Goal: Task Accomplishment & Management: Manage account settings

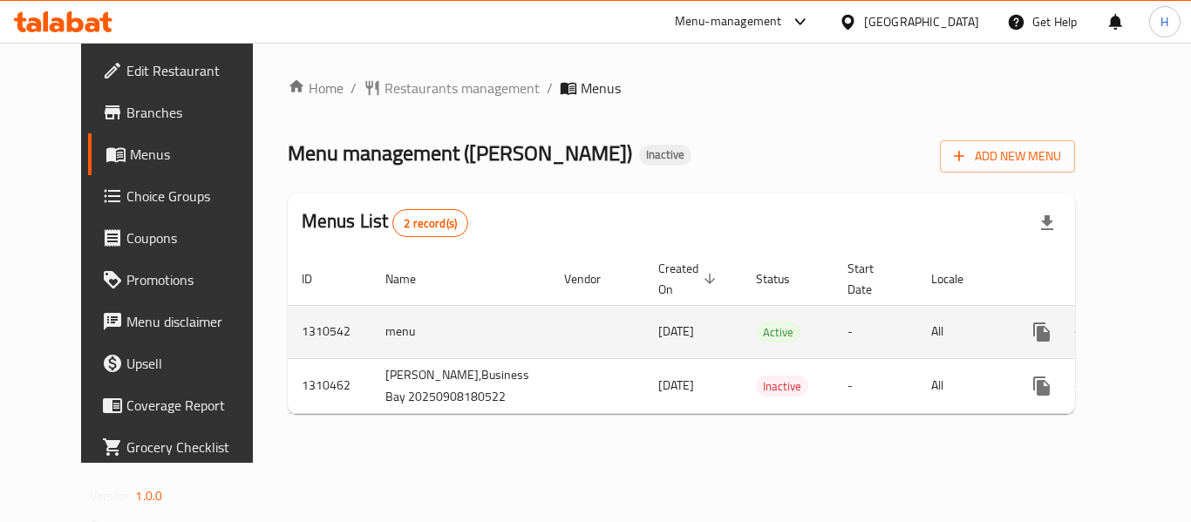
click at [1146, 317] on link "enhanced table" at bounding box center [1167, 332] width 42 height 42
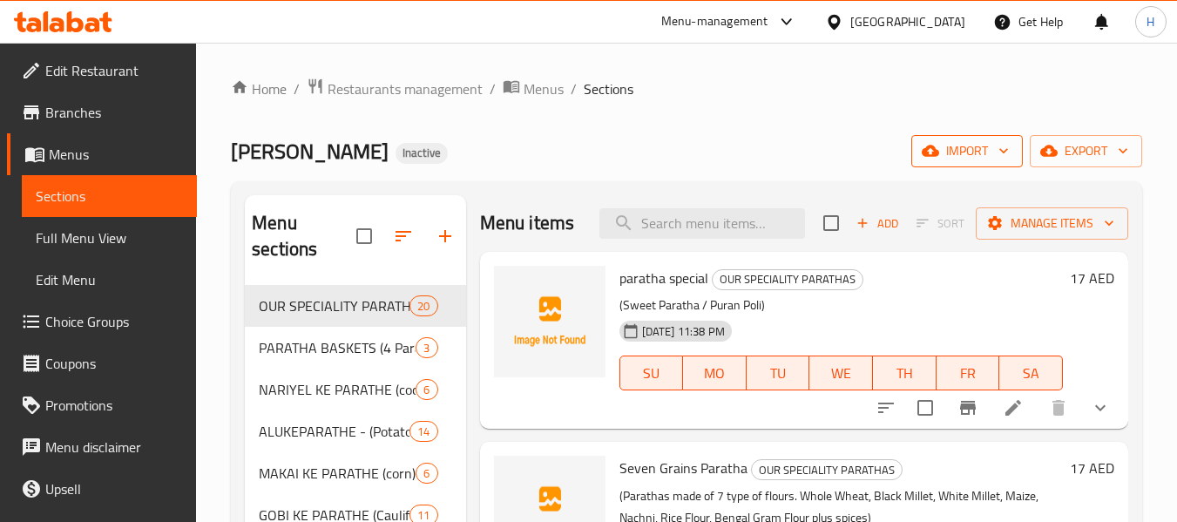
click at [959, 149] on span "import" at bounding box center [968, 151] width 84 height 22
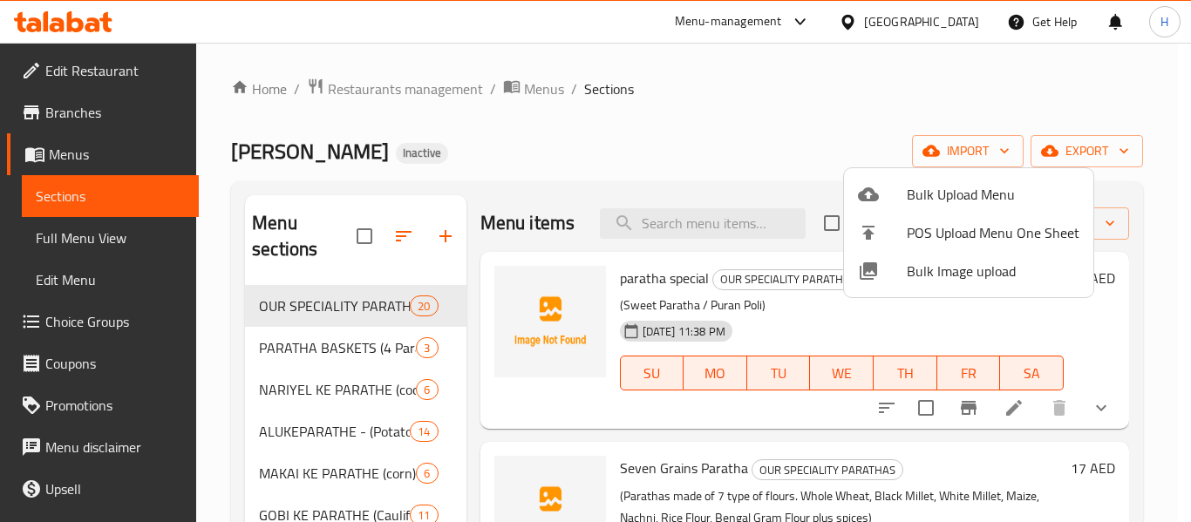
click at [919, 273] on span "Bulk Image upload" at bounding box center [992, 271] width 173 height 21
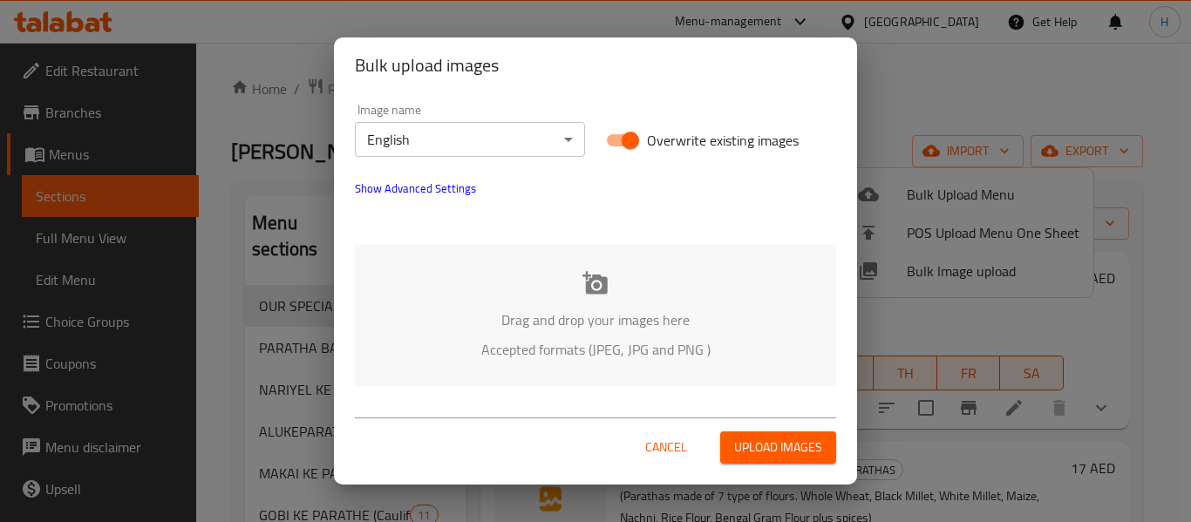
click at [427, 355] on p "Accepted formats (JPEG, JPG and PNG )" at bounding box center [595, 349] width 429 height 21
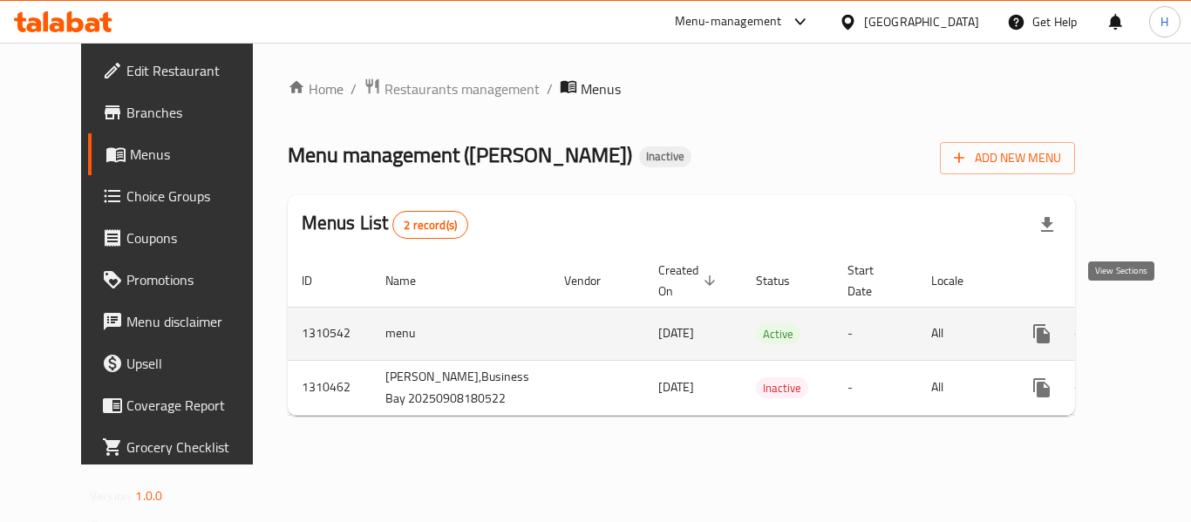
click at [1157, 323] on icon "enhanced table" at bounding box center [1167, 333] width 21 height 21
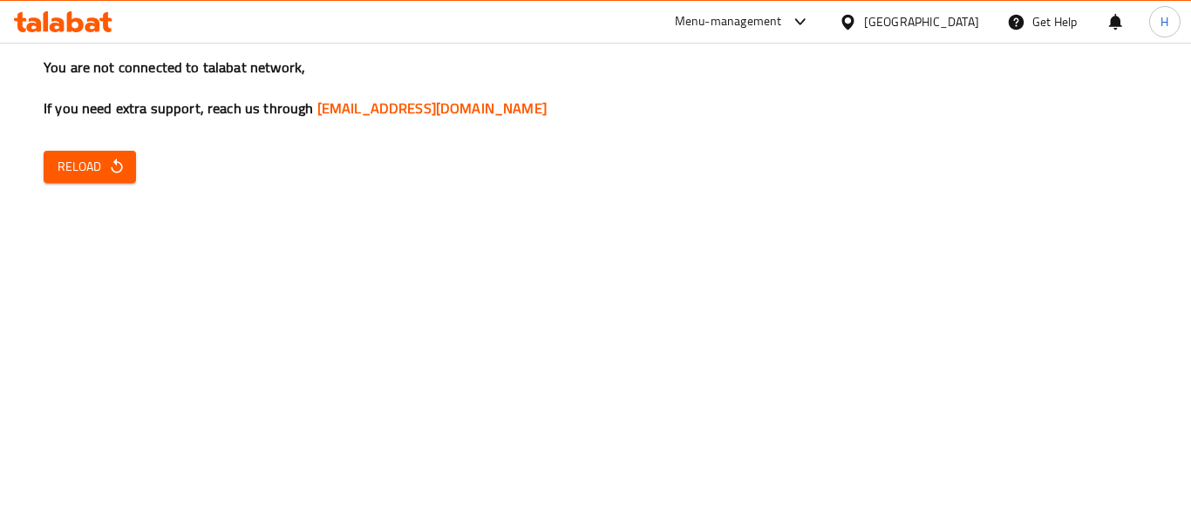
drag, startPoint x: 1109, startPoint y: 312, endPoint x: 1121, endPoint y: 322, distance: 14.8
click at [1121, 322] on div "You are not connected to talabat network, If you need extra support, reach us t…" at bounding box center [595, 261] width 1191 height 522
click at [88, 166] on span "Reload" at bounding box center [90, 167] width 64 height 22
click at [63, 159] on span "Reload" at bounding box center [90, 167] width 64 height 22
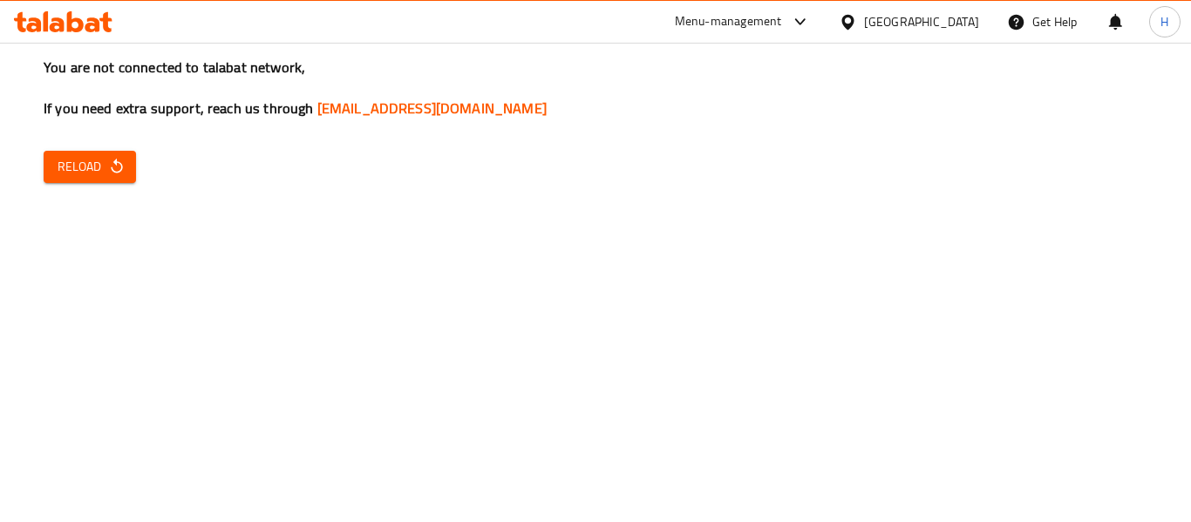
click at [63, 159] on span "Reload" at bounding box center [90, 167] width 64 height 22
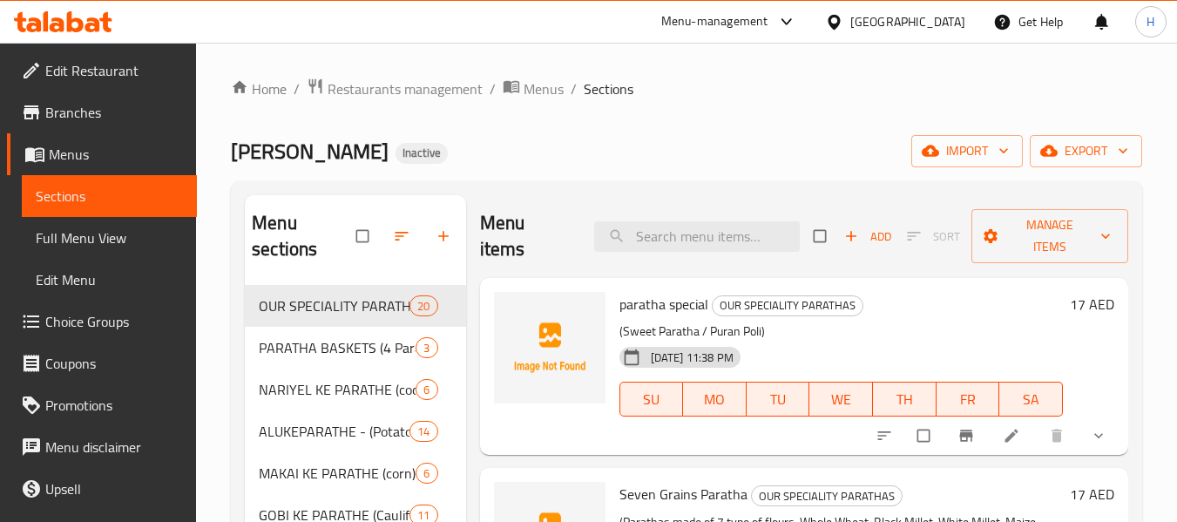
click at [971, 132] on div "Home / Restaurants management / Menus / Sections Yalla Partha Inactive import e…" at bounding box center [687, 527] width 912 height 898
click at [963, 140] on span "import" at bounding box center [968, 151] width 84 height 22
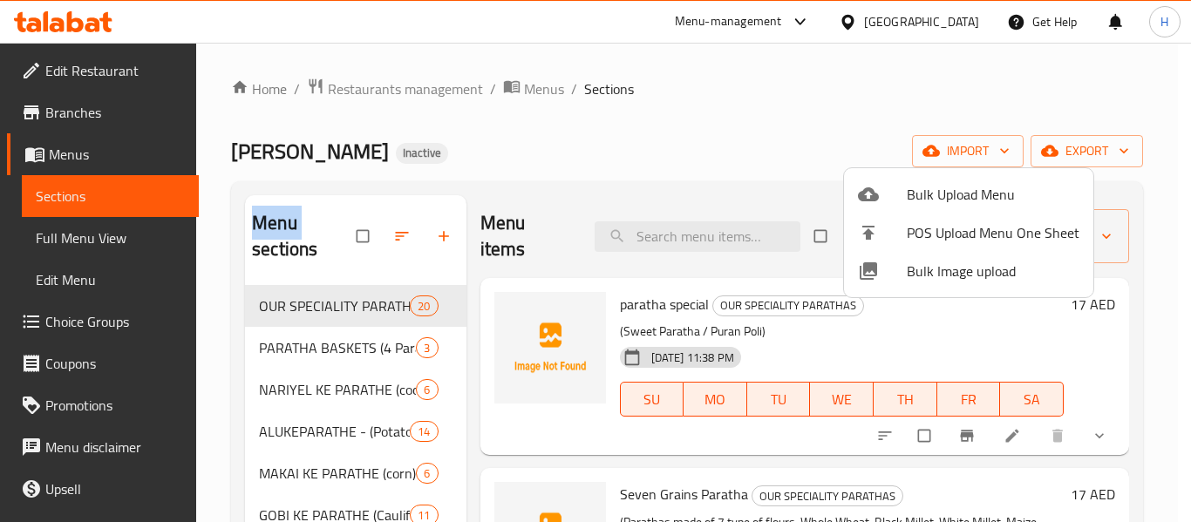
click at [919, 280] on span "Bulk Image upload" at bounding box center [992, 271] width 173 height 21
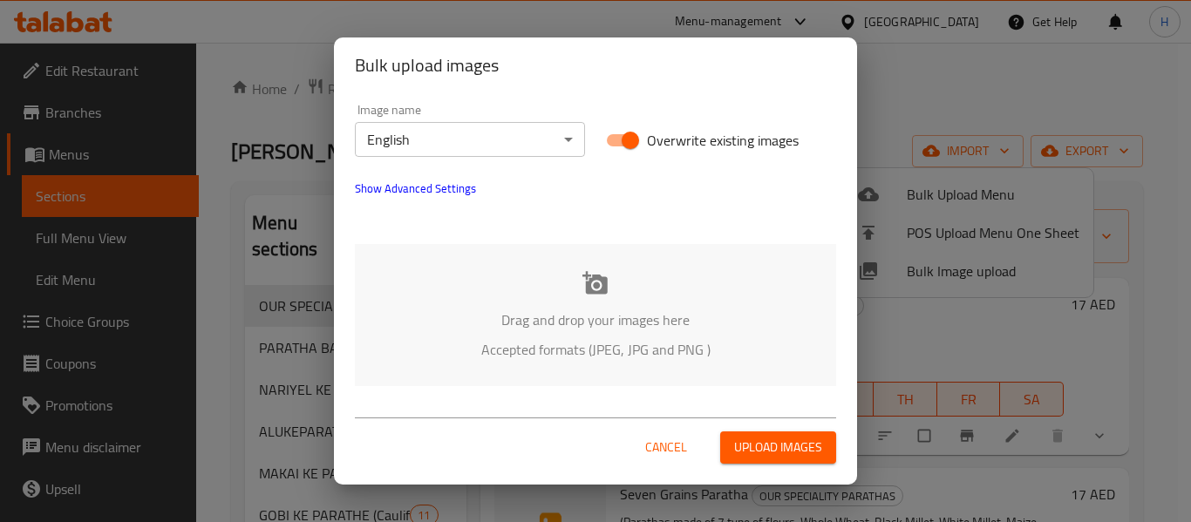
click at [582, 321] on p "Drag and drop your images here" at bounding box center [595, 319] width 429 height 21
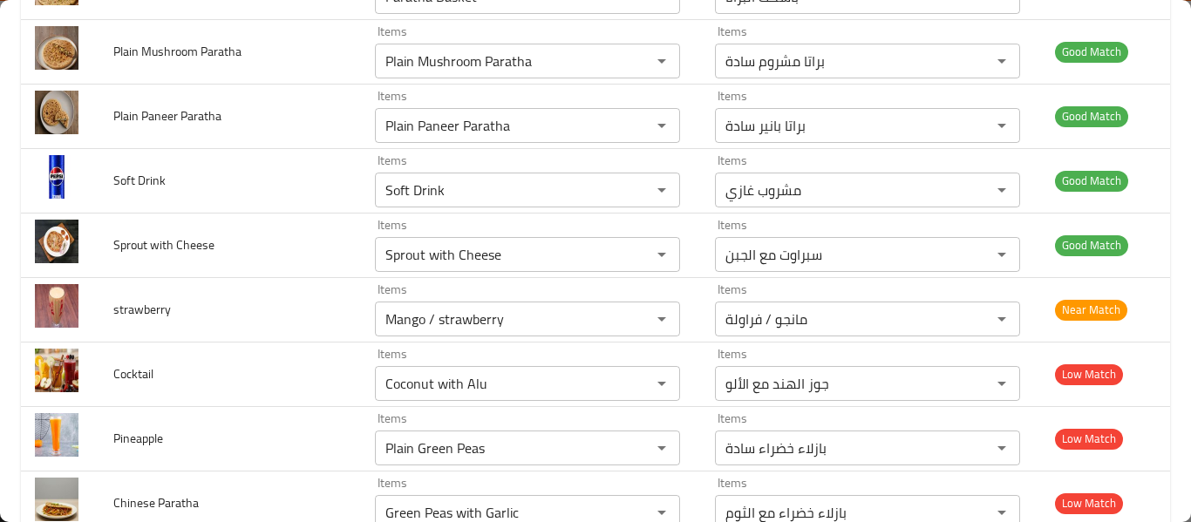
scroll to position [6042, 0]
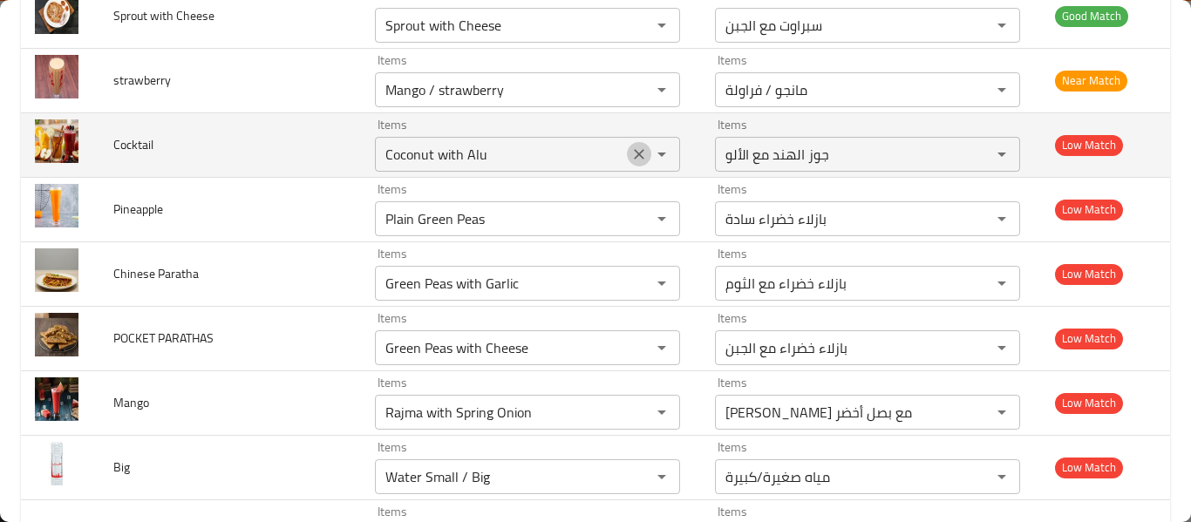
click at [630, 155] on icon "Clear" at bounding box center [638, 154] width 17 height 17
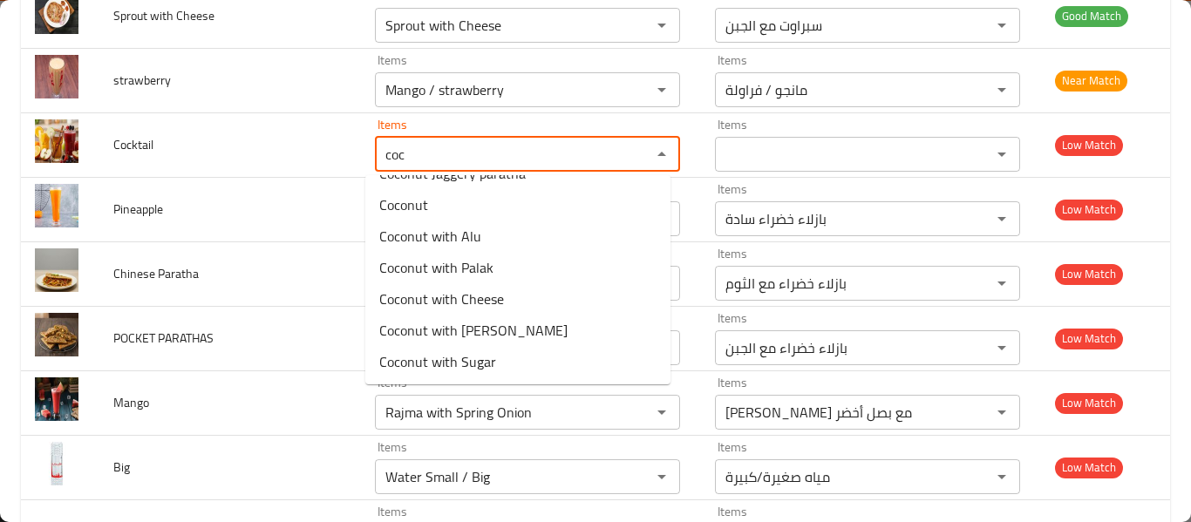
scroll to position [0, 0]
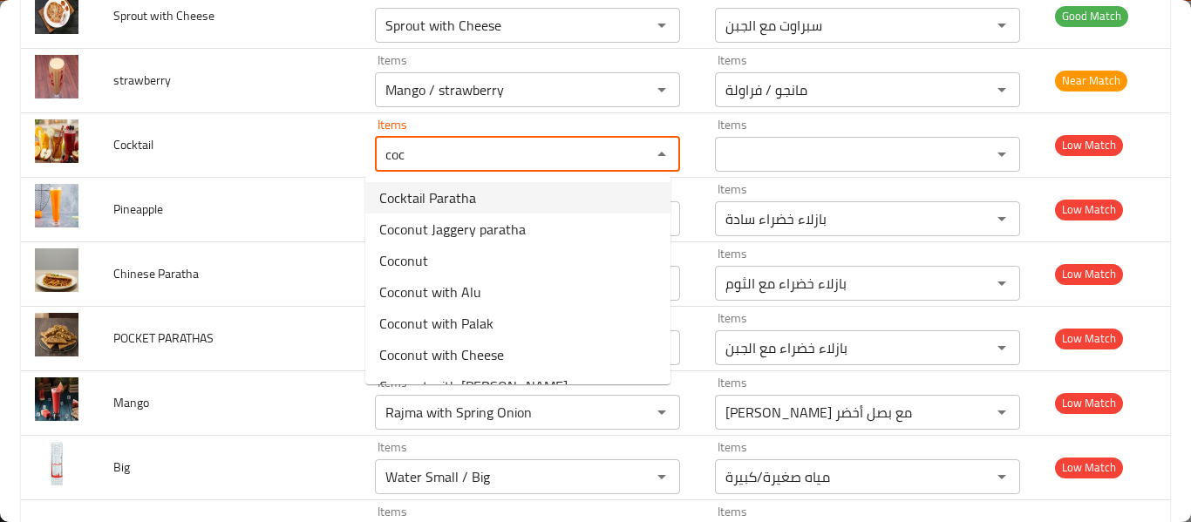
click at [610, 193] on li "Cocktail Paratha" at bounding box center [517, 197] width 305 height 31
type input "Cocktail Paratha"
type input "كوكتيل براتا"
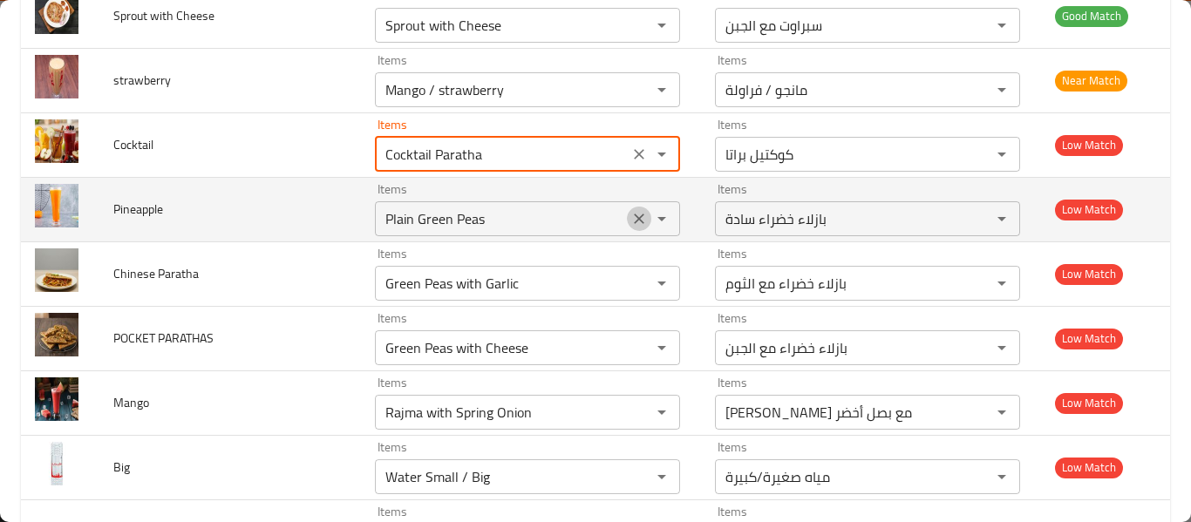
click at [632, 219] on icon "Clear" at bounding box center [638, 218] width 17 height 17
type input "Cocktail Paratha"
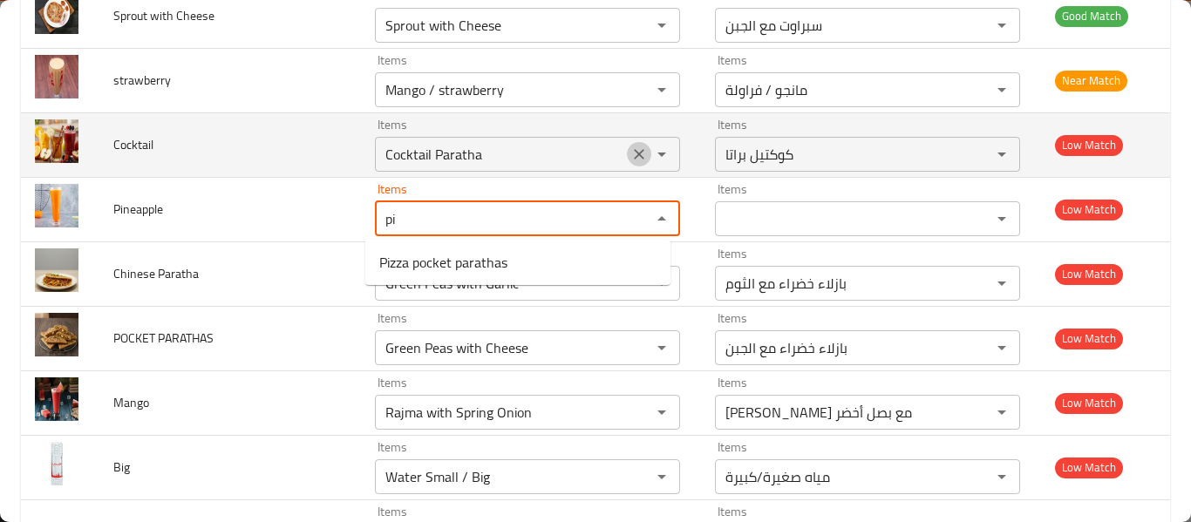
click at [636, 154] on icon "Clear" at bounding box center [638, 154] width 17 height 17
type input "pi"
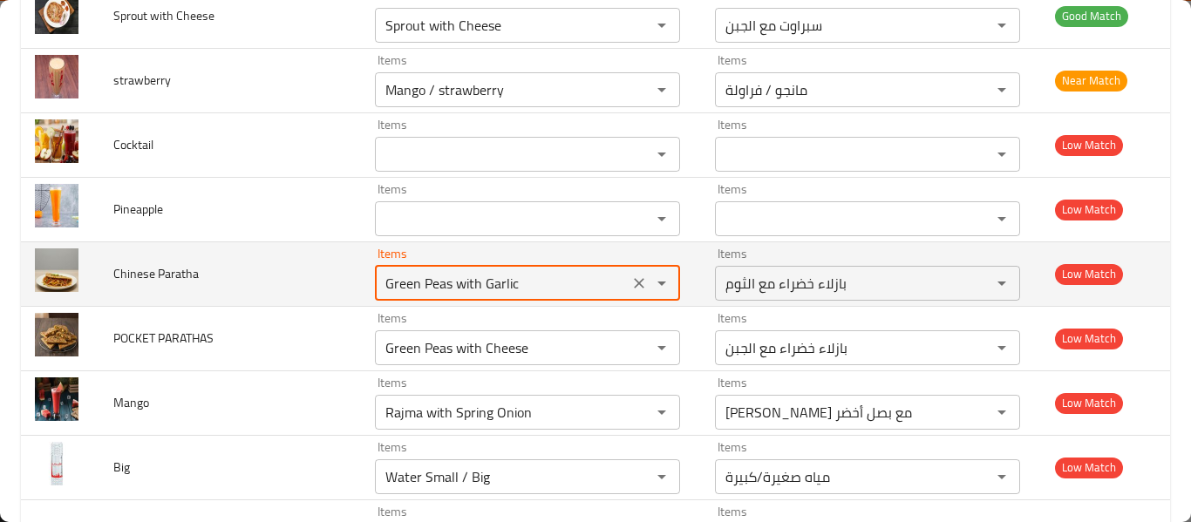
click at [581, 272] on Paratha "Green Peas with Garlic" at bounding box center [501, 283] width 243 height 24
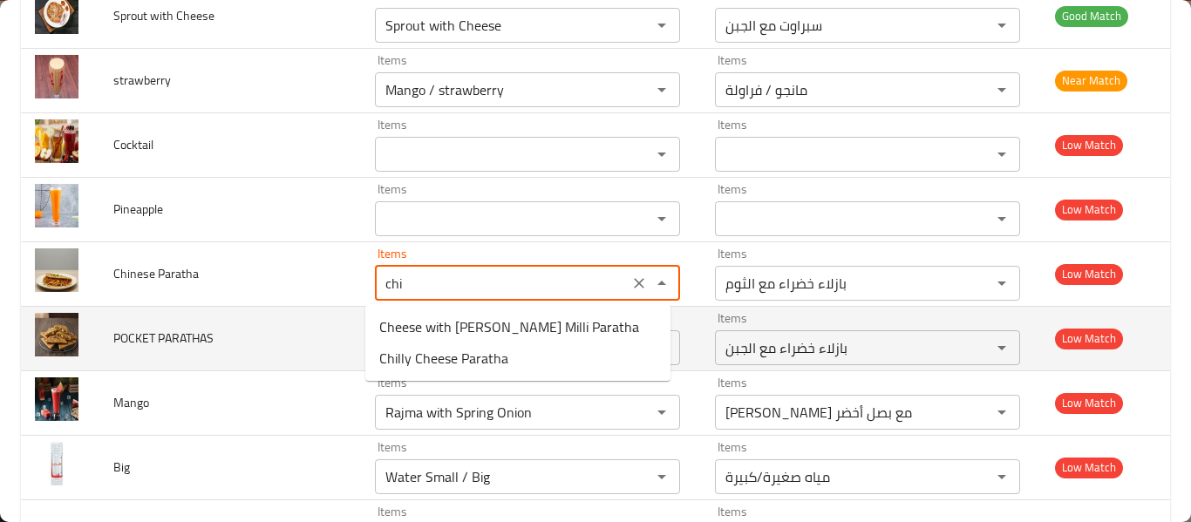
type Paratha "Green Peas with Garlic"
click at [298, 340] on td "POCKET PARATHAS" at bounding box center [229, 338] width 261 height 64
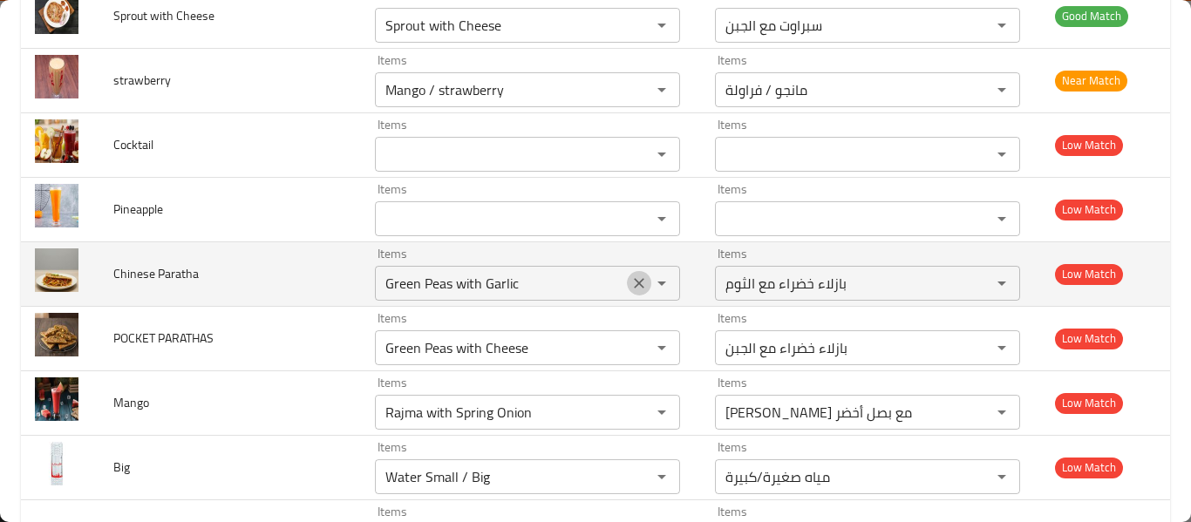
click at [634, 282] on icon "Clear" at bounding box center [639, 283] width 10 height 10
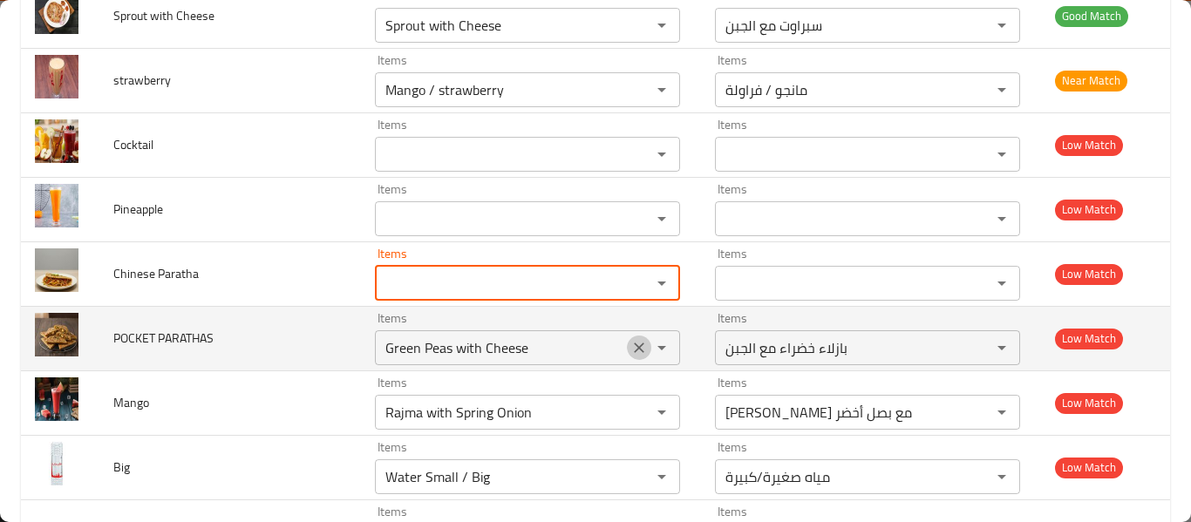
click at [627, 344] on button "Clear" at bounding box center [639, 348] width 24 height 24
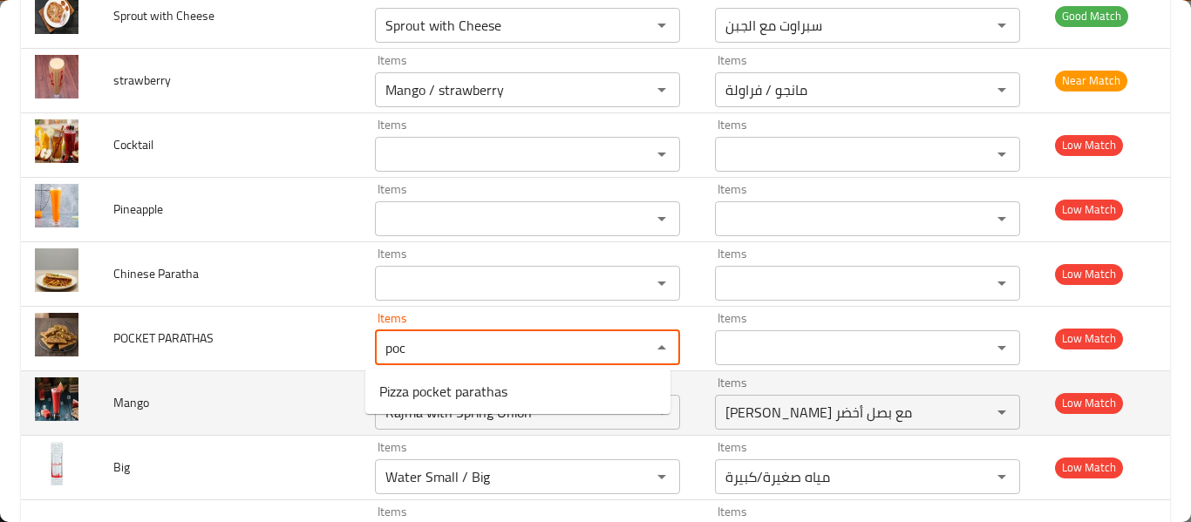
type PARATHAS "poc"
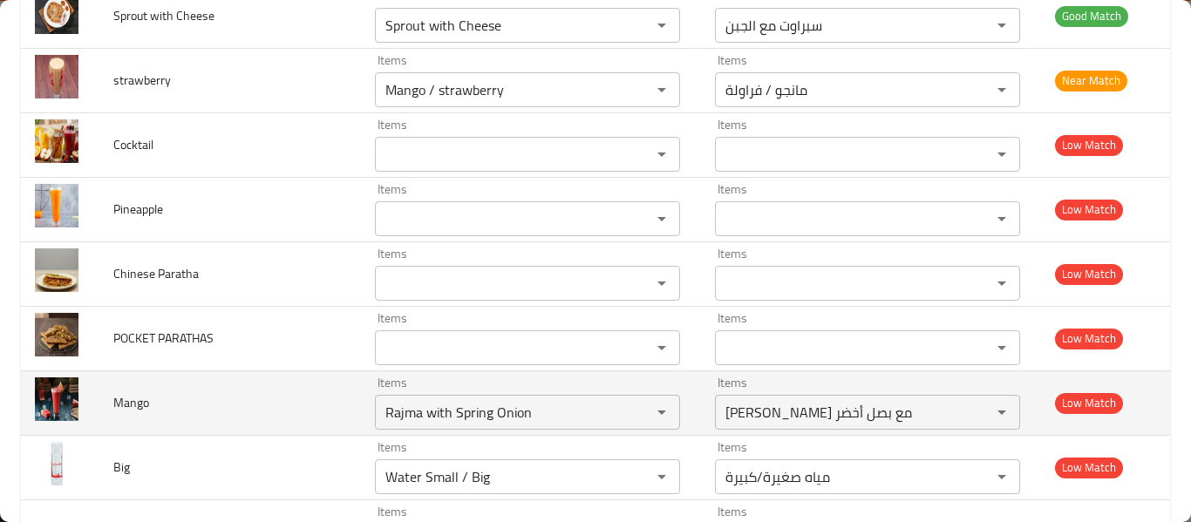
click at [249, 414] on td "Mango" at bounding box center [229, 402] width 261 height 64
click at [630, 407] on icon "Clear" at bounding box center [638, 412] width 17 height 17
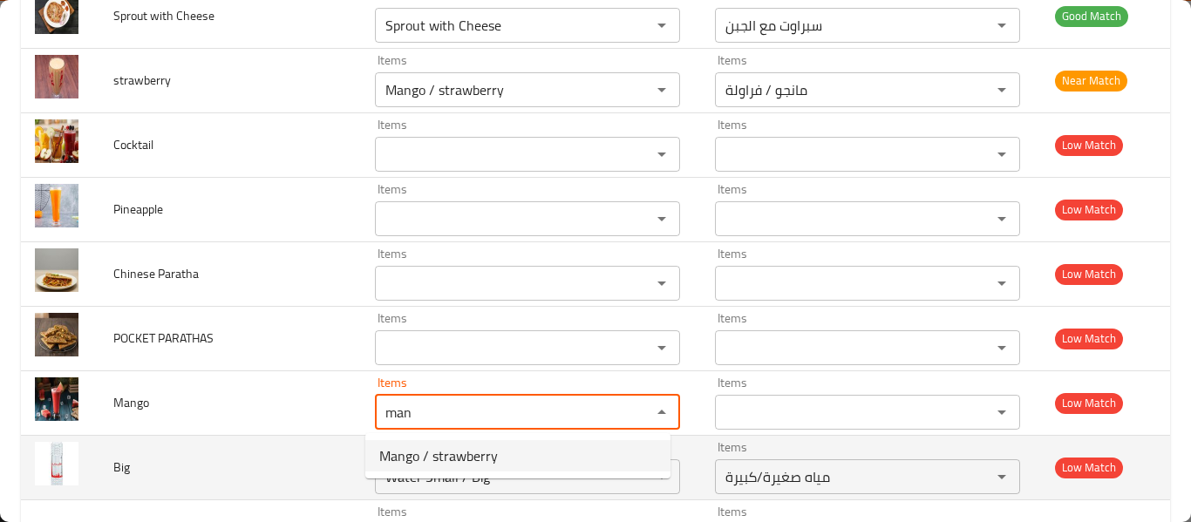
type input "man"
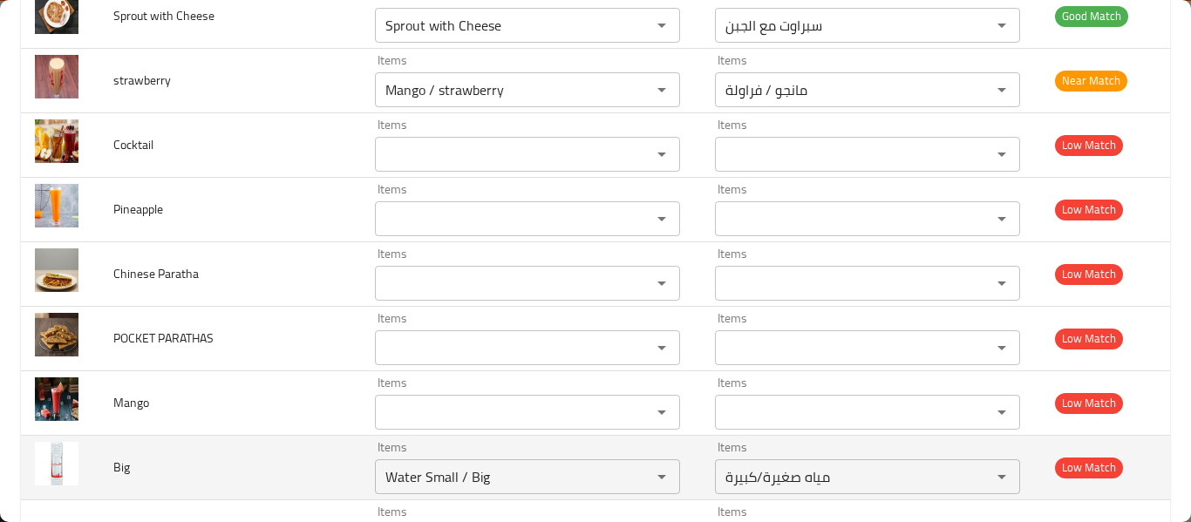
click at [317, 479] on td "Big" at bounding box center [229, 467] width 261 height 64
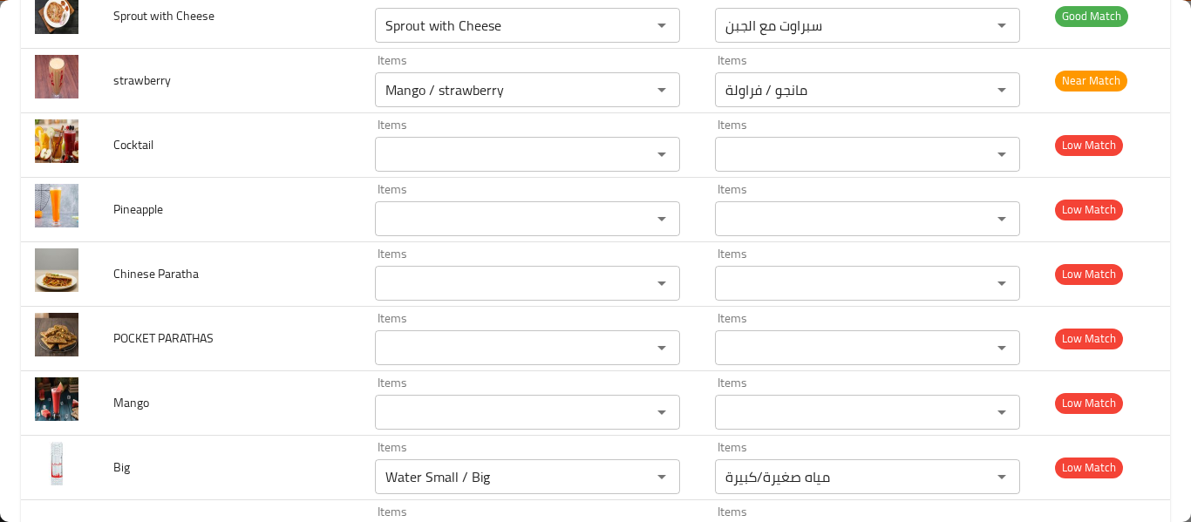
scroll to position [6378, 0]
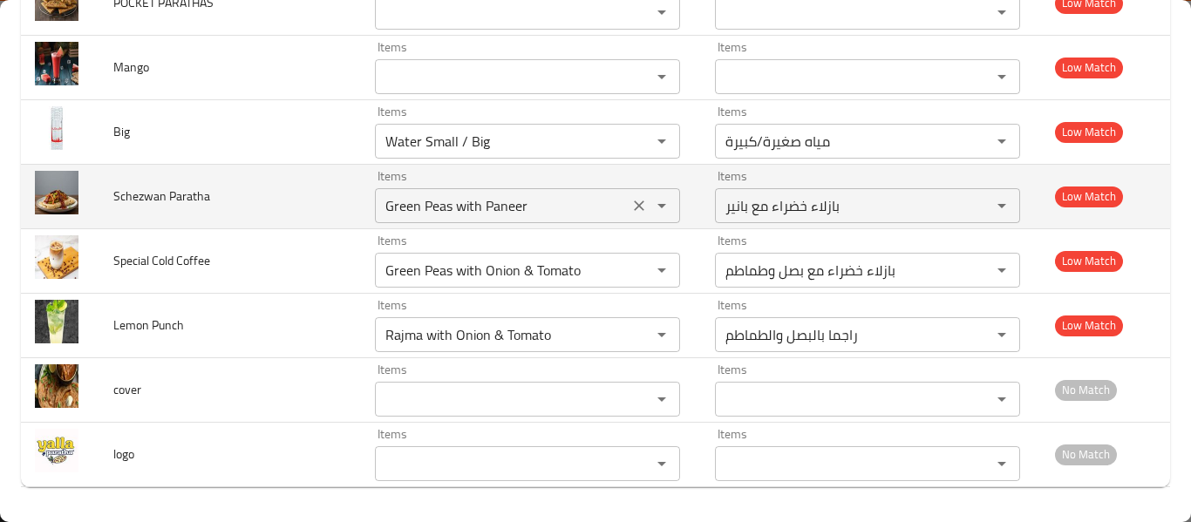
click at [634, 218] on div "Green Peas with Paneer Items" at bounding box center [527, 205] width 305 height 35
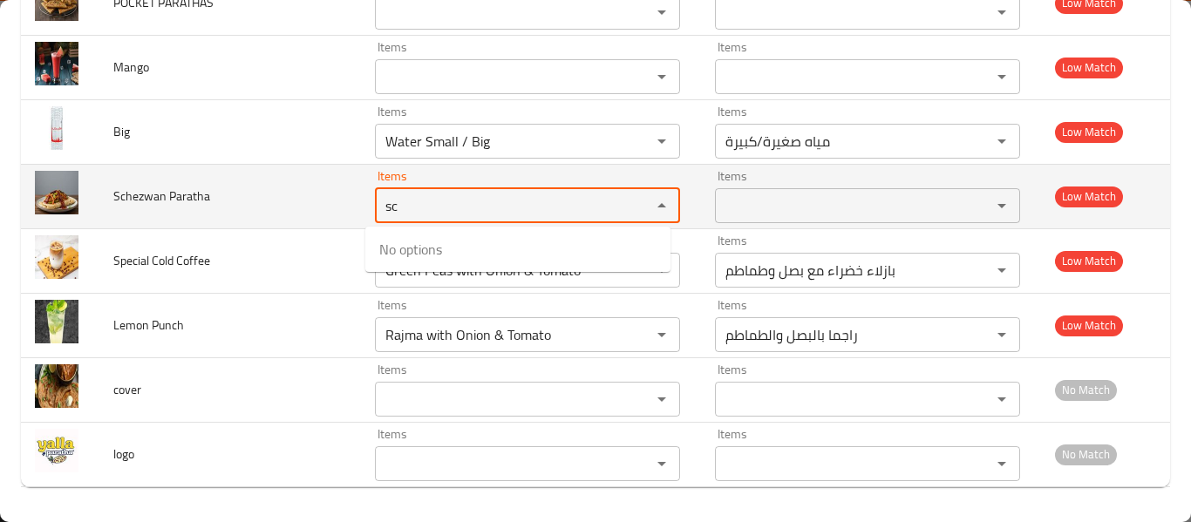
type Paratha "s"
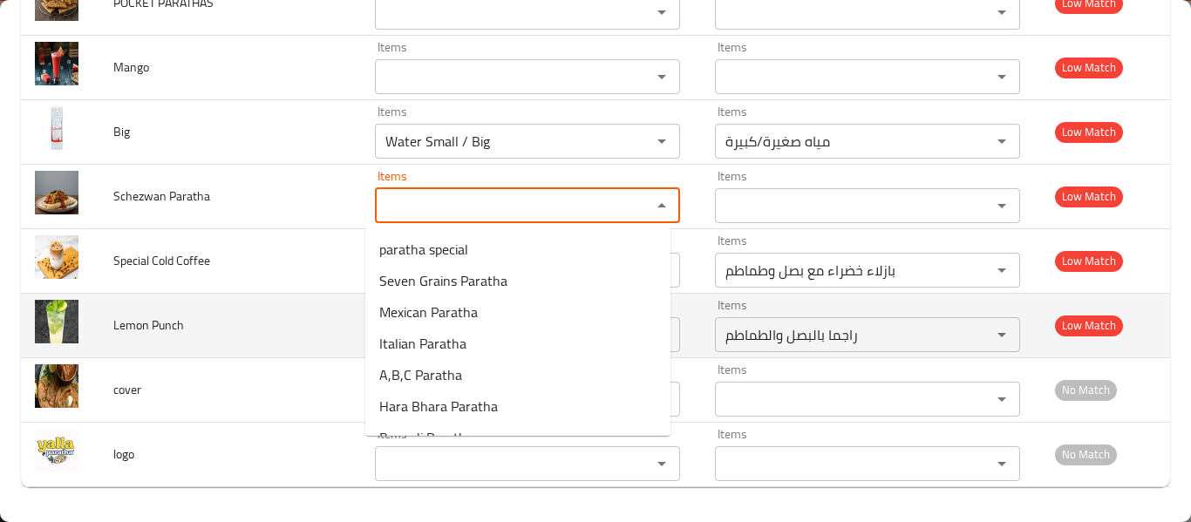
click at [268, 315] on td "Lemon Punch" at bounding box center [229, 325] width 261 height 64
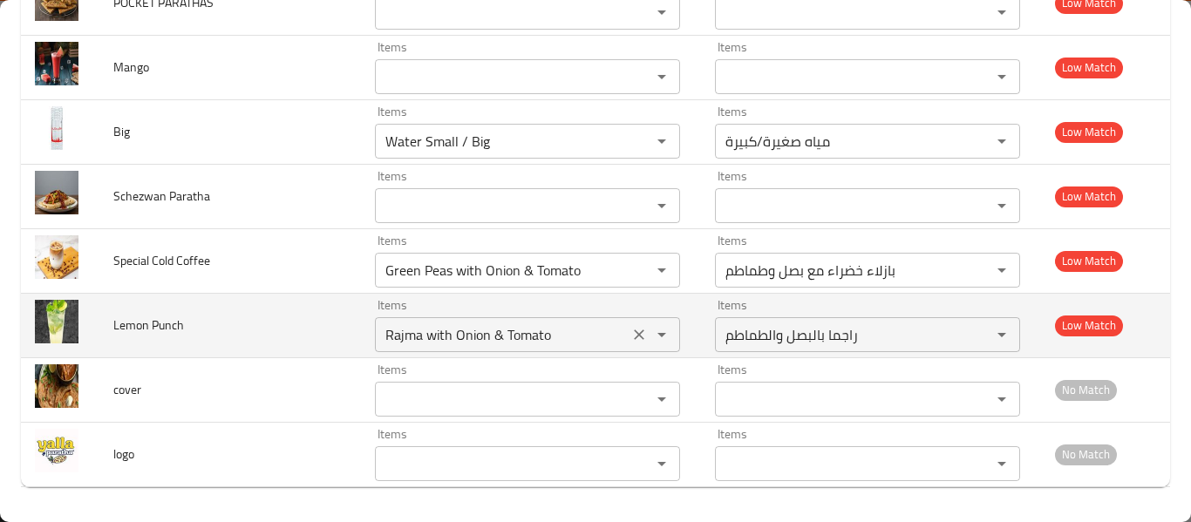
click at [638, 336] on button "Clear" at bounding box center [639, 334] width 24 height 24
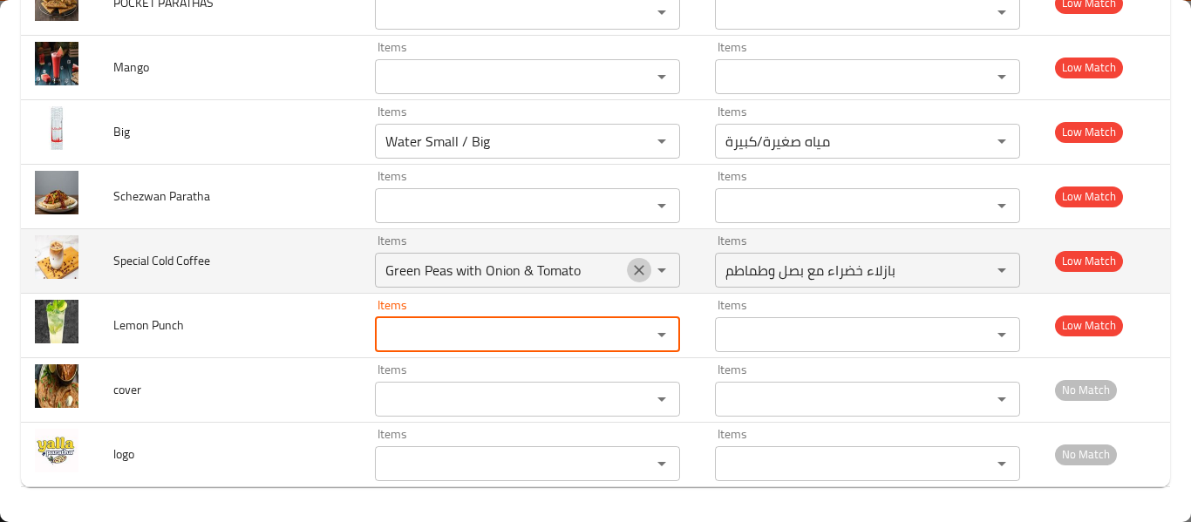
click at [634, 269] on icon "Clear" at bounding box center [639, 270] width 10 height 10
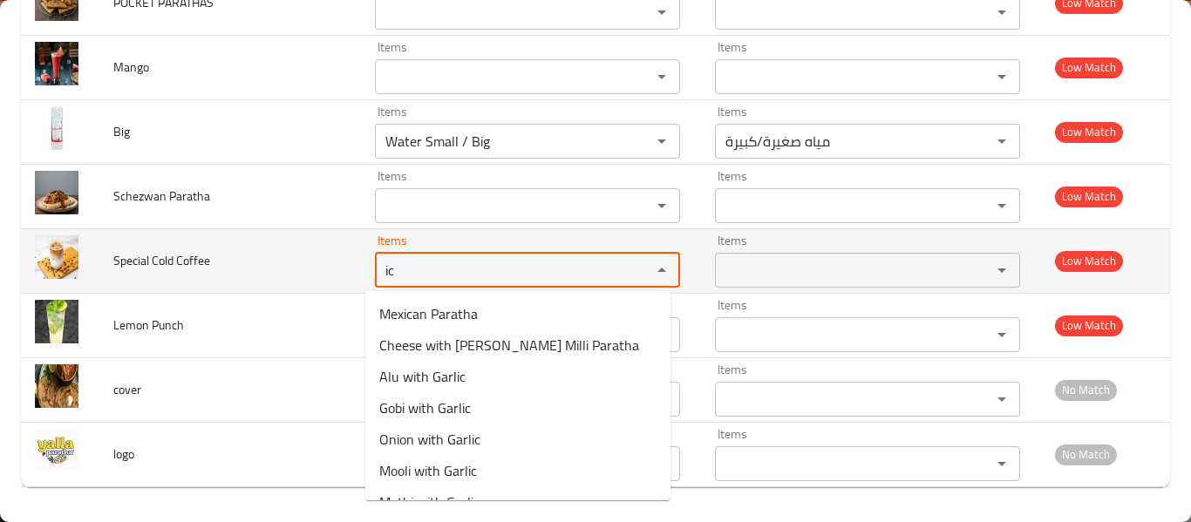
type Coffee "ice"
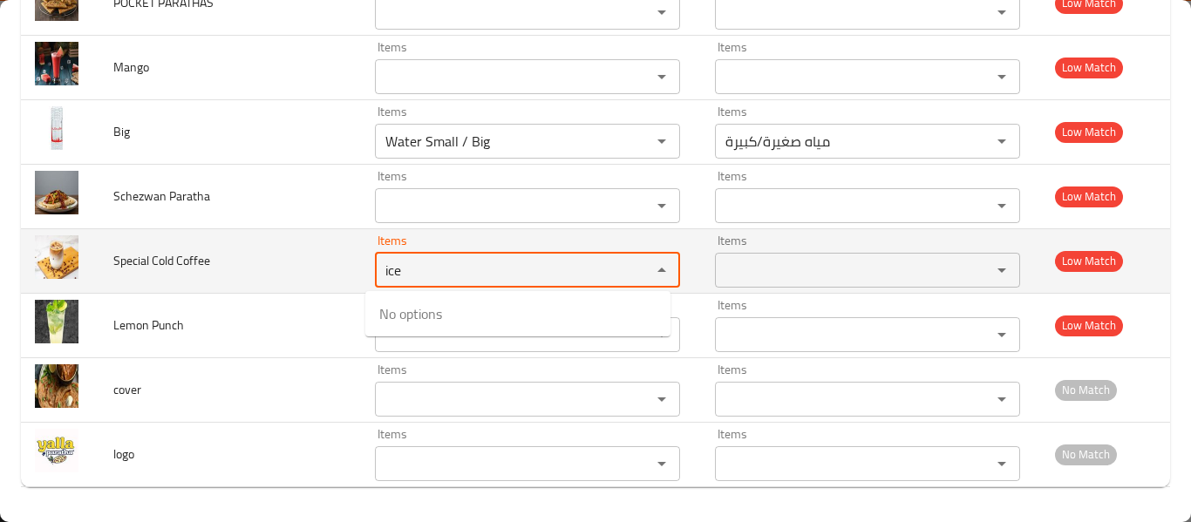
click at [416, 269] on Coffee "ice" at bounding box center [501, 270] width 243 height 24
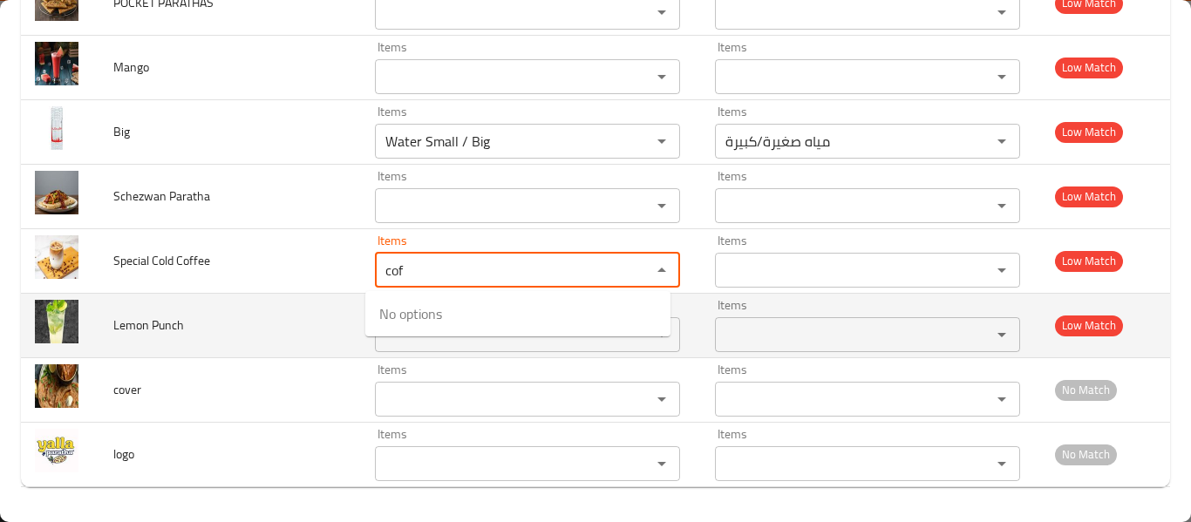
type Coffee "cof"
click at [258, 329] on td "Lemon Punch" at bounding box center [229, 325] width 261 height 64
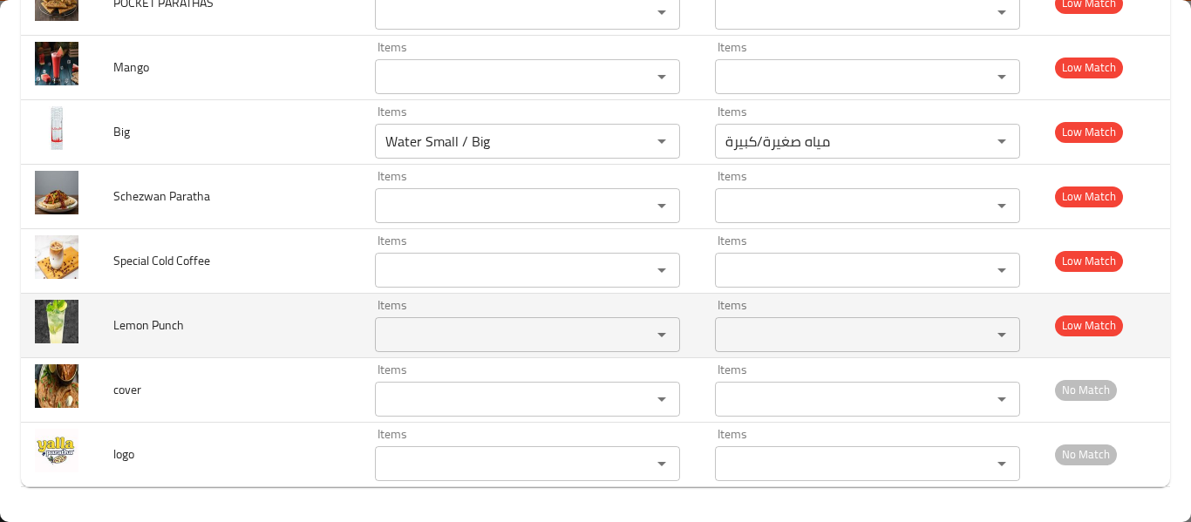
click at [438, 329] on Punch "Items" at bounding box center [501, 334] width 243 height 24
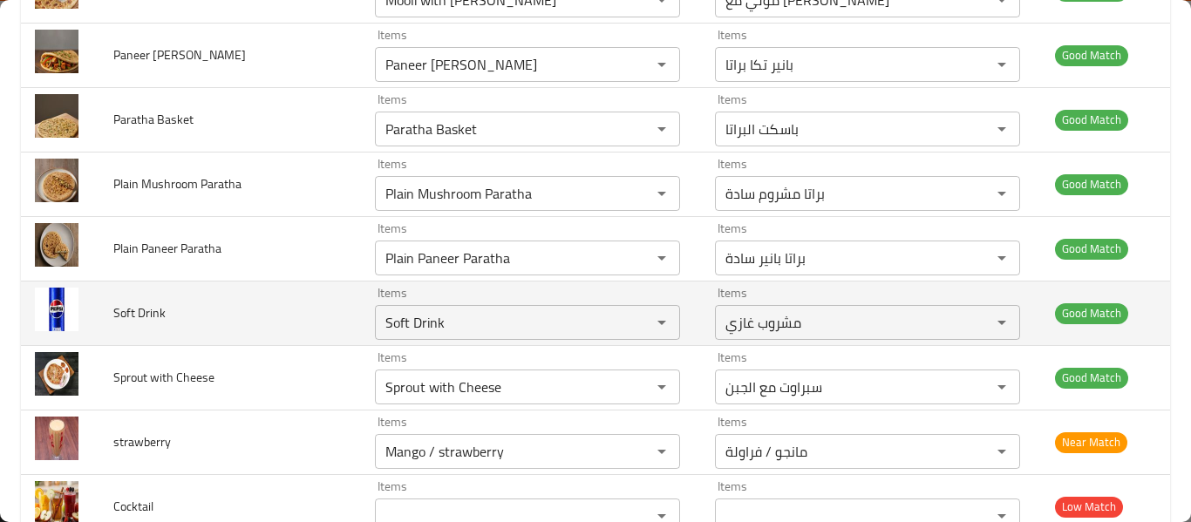
scroll to position [5913, 0]
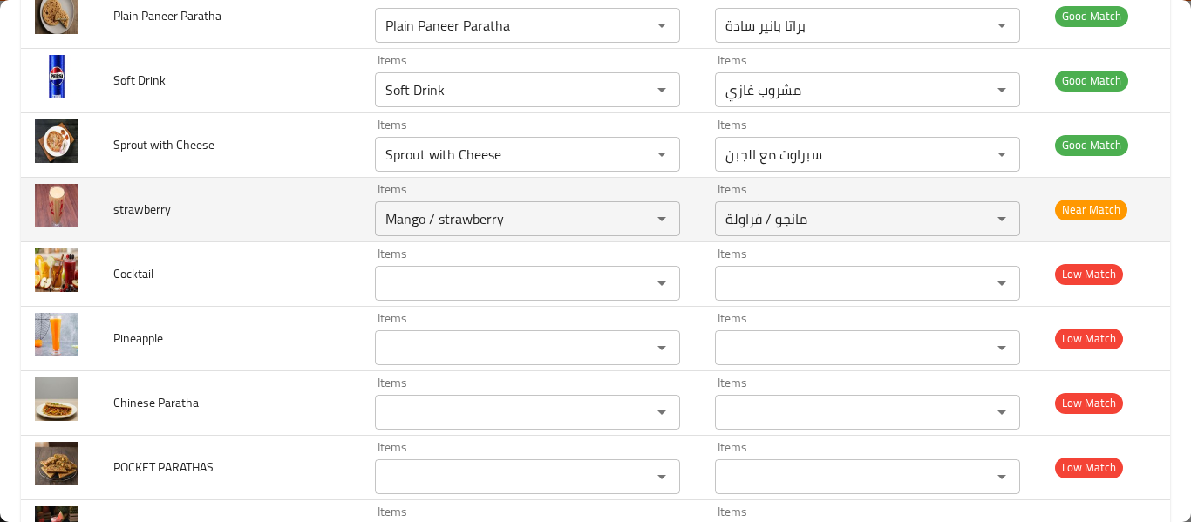
click at [633, 214] on icon "Clear" at bounding box center [638, 218] width 17 height 17
type Punch "lem"
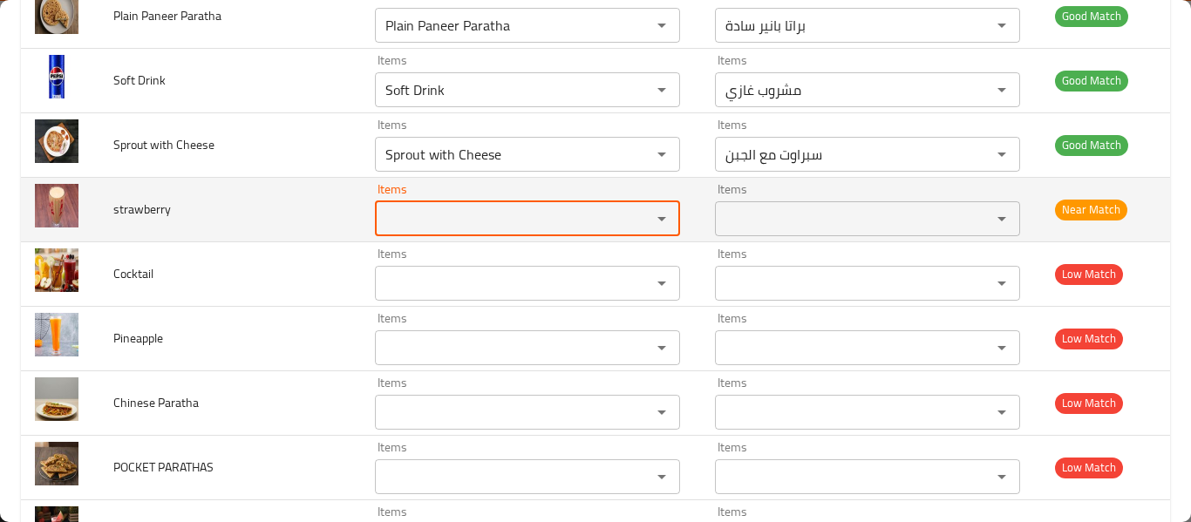
click at [122, 206] on span "strawberry" at bounding box center [142, 209] width 58 height 23
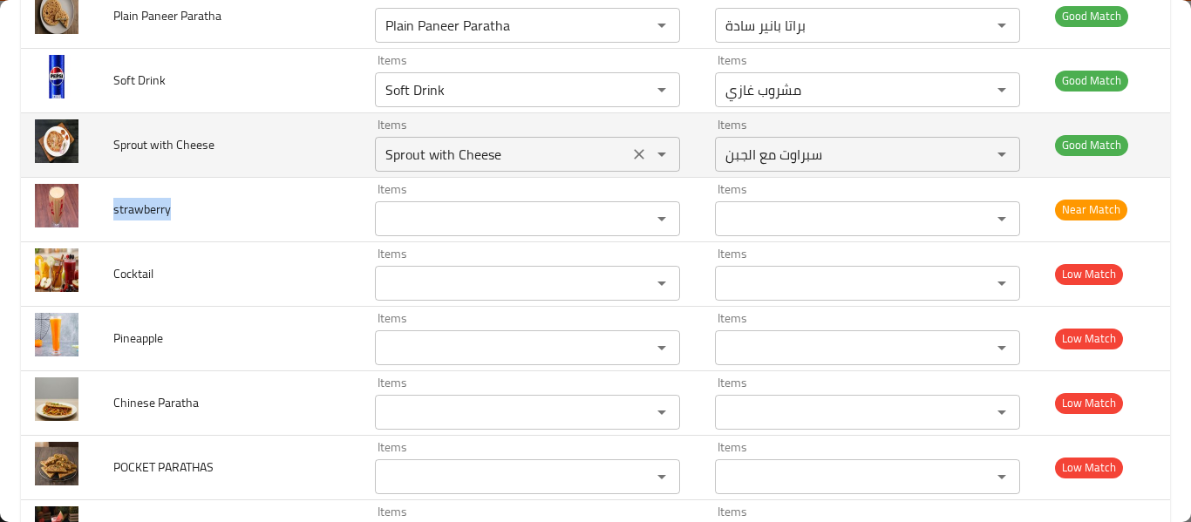
drag, startPoint x: 760, startPoint y: 405, endPoint x: 587, endPoint y: 166, distance: 295.3
click at [588, 166] on Cheese "Sprout with Cheese" at bounding box center [501, 154] width 243 height 24
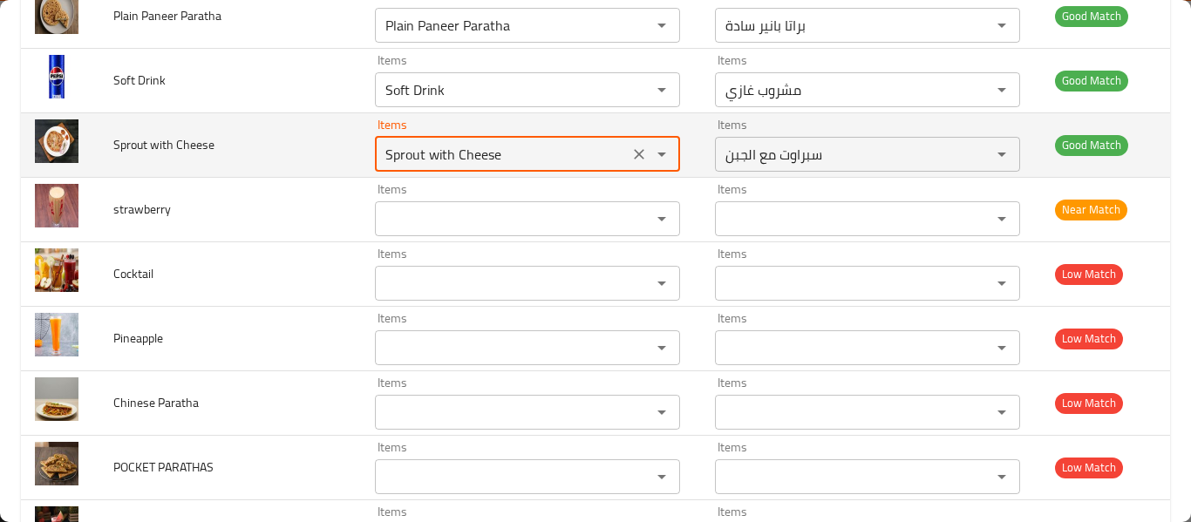
paste Cheese "776774"
type Cheese "776774"
click at [627, 159] on button "Clear" at bounding box center [639, 154] width 24 height 24
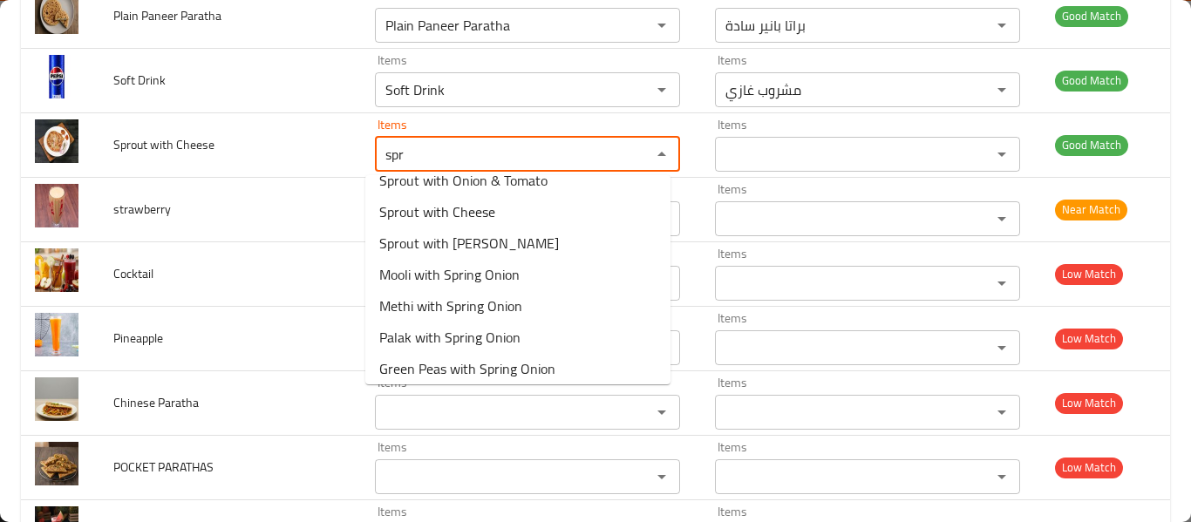
scroll to position [233, 0]
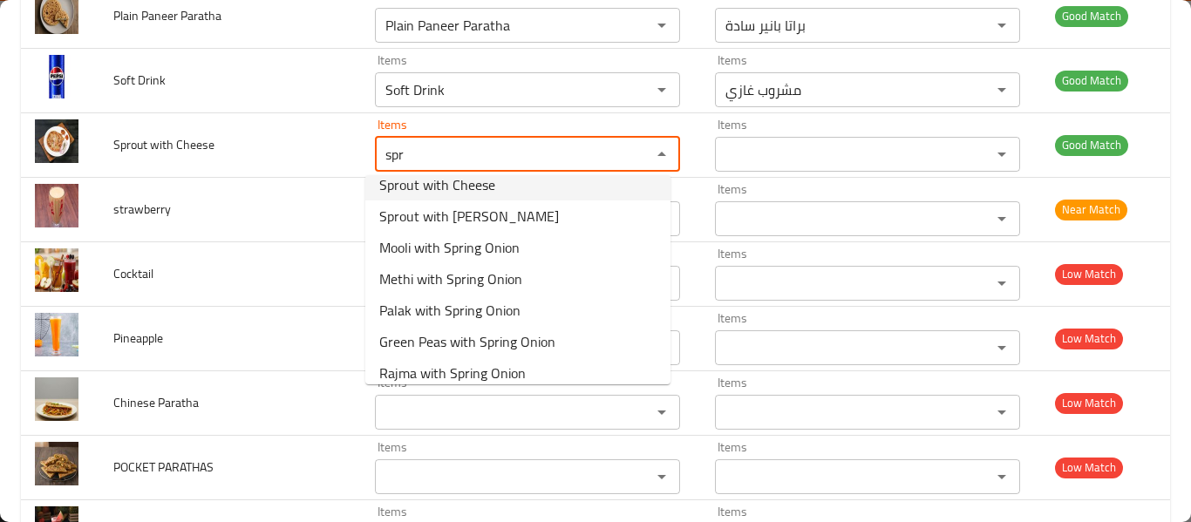
click at [451, 193] on span "Sprout with Cheese" at bounding box center [437, 184] width 116 height 21
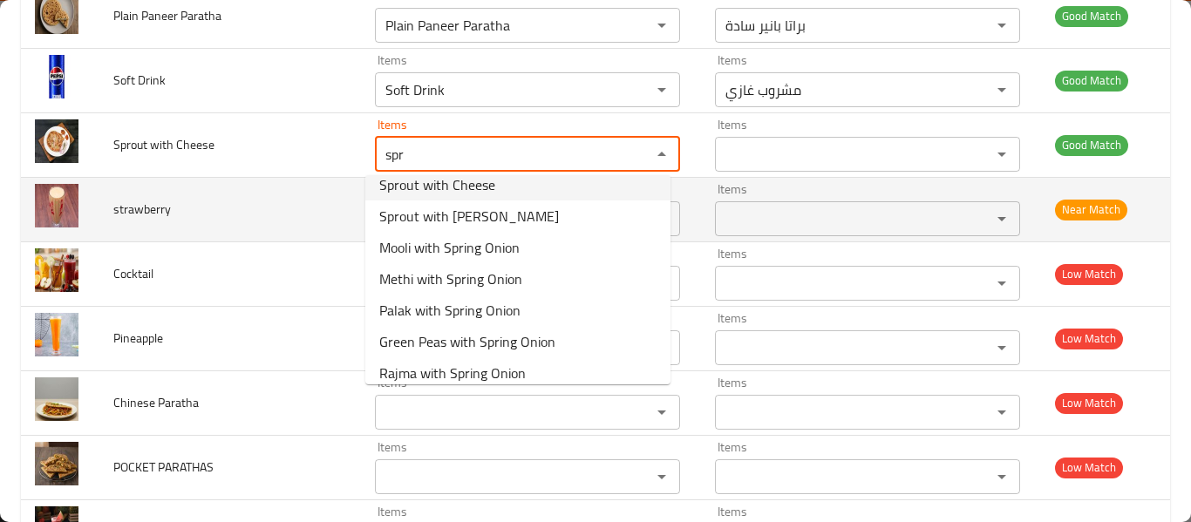
type Cheese "Sprout with Cheese"
type Cheese-ar "سبراوت مع الجبن"
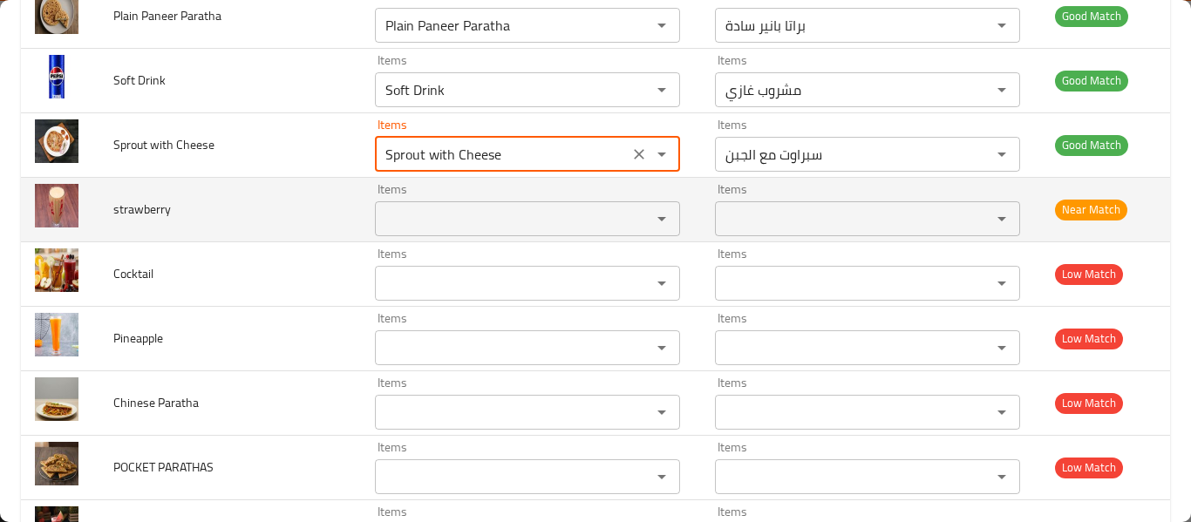
click at [425, 215] on input "Items" at bounding box center [501, 219] width 243 height 24
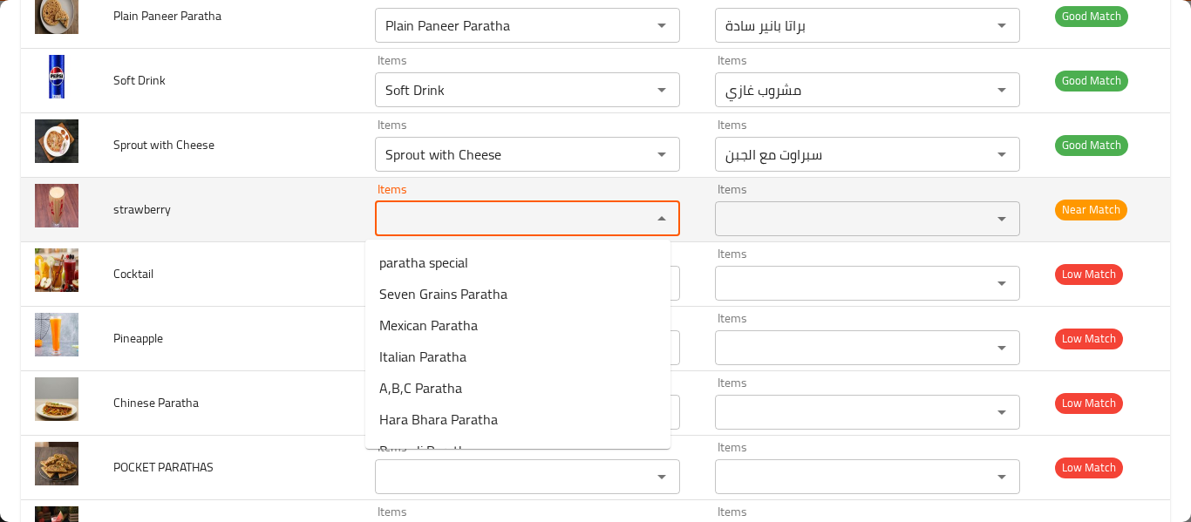
click at [425, 215] on input "Items" at bounding box center [501, 219] width 243 height 24
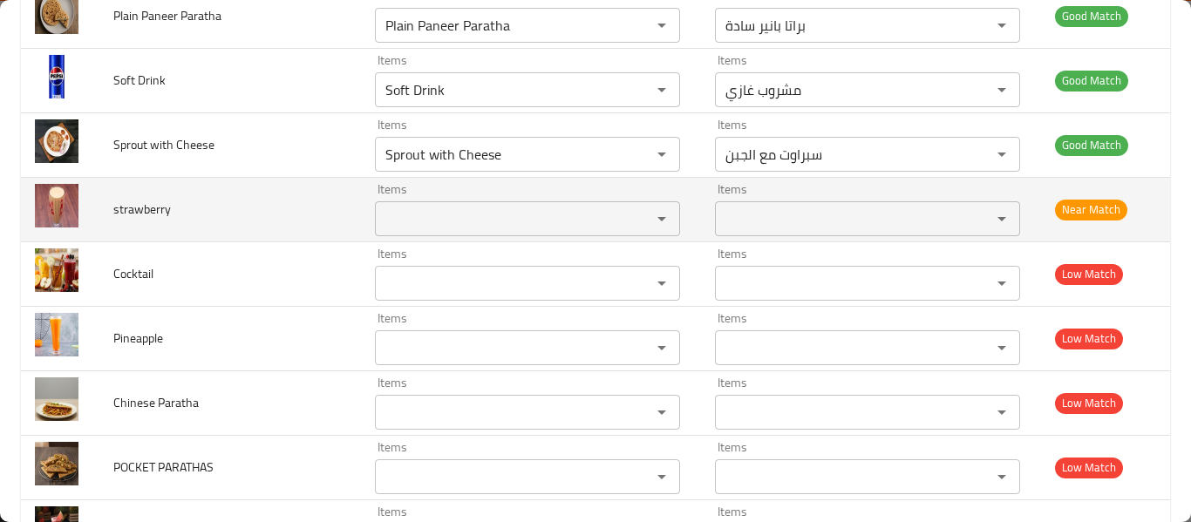
click at [134, 220] on span "strawberry" at bounding box center [142, 209] width 58 height 23
click at [135, 220] on span "strawberry" at bounding box center [142, 209] width 58 height 23
copy span "strawberry"
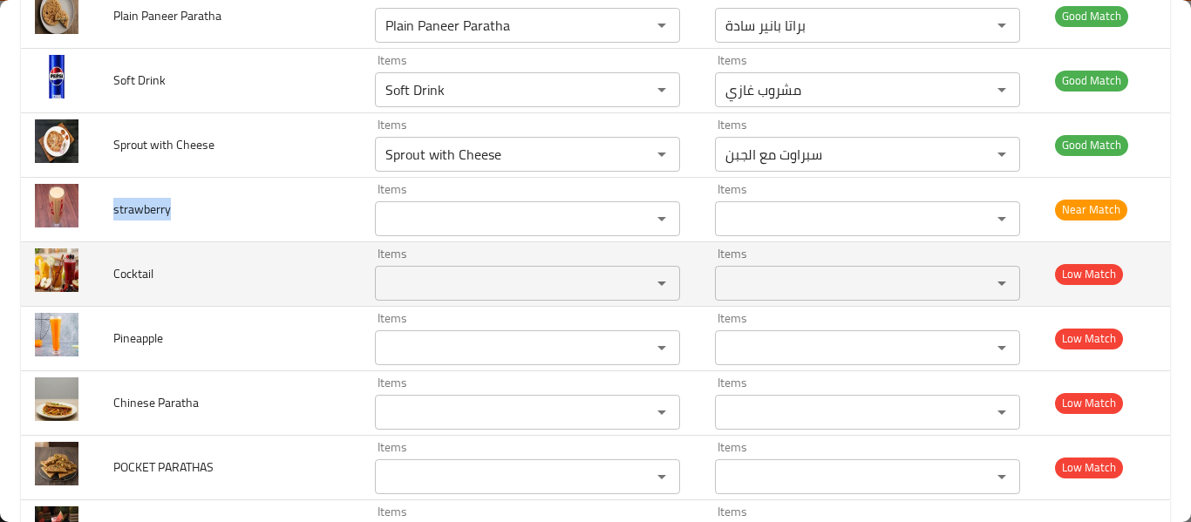
click at [120, 274] on span "Cocktail" at bounding box center [133, 273] width 40 height 23
copy span "Cocktail"
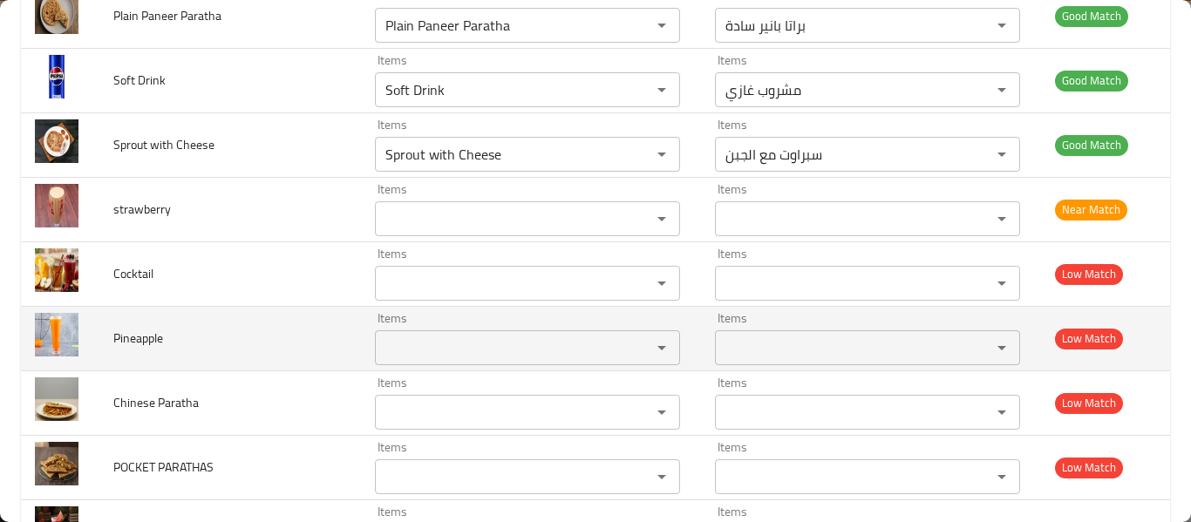
click at [159, 362] on td "Pineapple" at bounding box center [229, 338] width 261 height 64
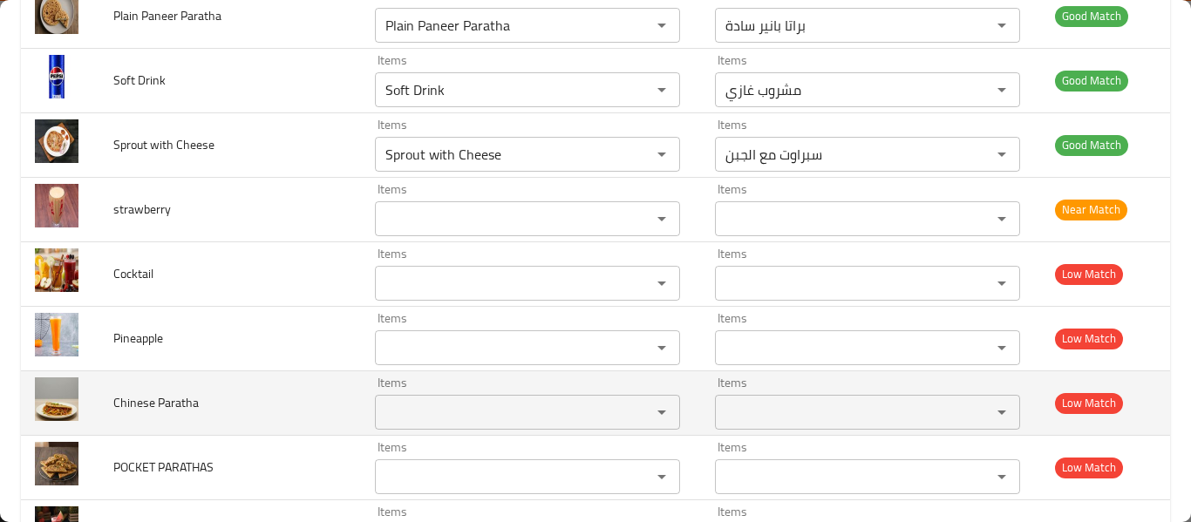
click at [158, 393] on span "Chinese Paratha" at bounding box center [155, 402] width 85 height 23
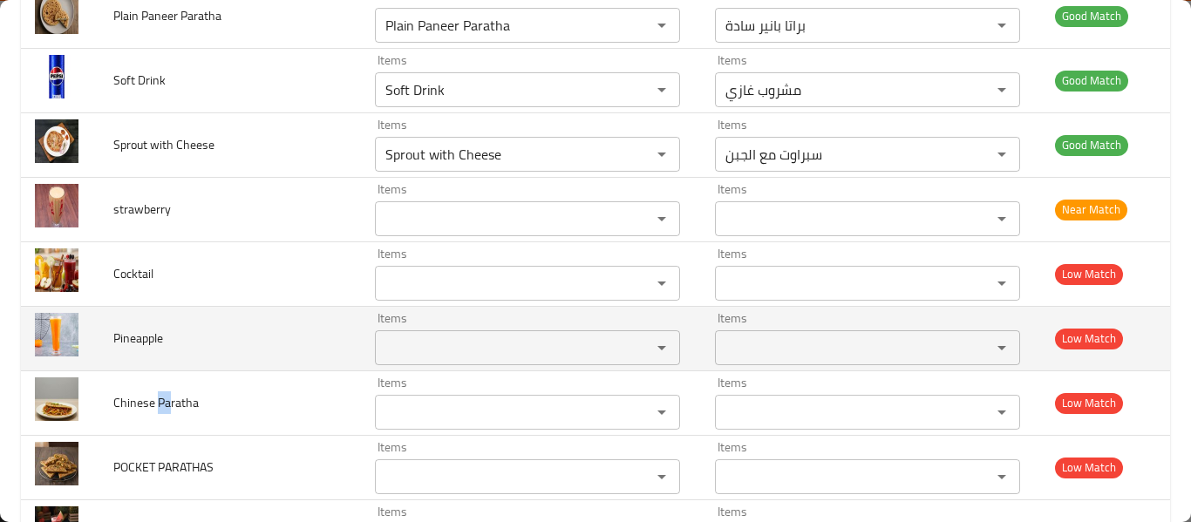
drag, startPoint x: 132, startPoint y: 377, endPoint x: 124, endPoint y: 369, distance: 11.7
click at [128, 372] on td "Chinese Paratha" at bounding box center [229, 402] width 261 height 64
click at [114, 321] on td "Pineapple" at bounding box center [229, 338] width 261 height 64
click at [135, 336] on span "Pineapple" at bounding box center [138, 338] width 50 height 23
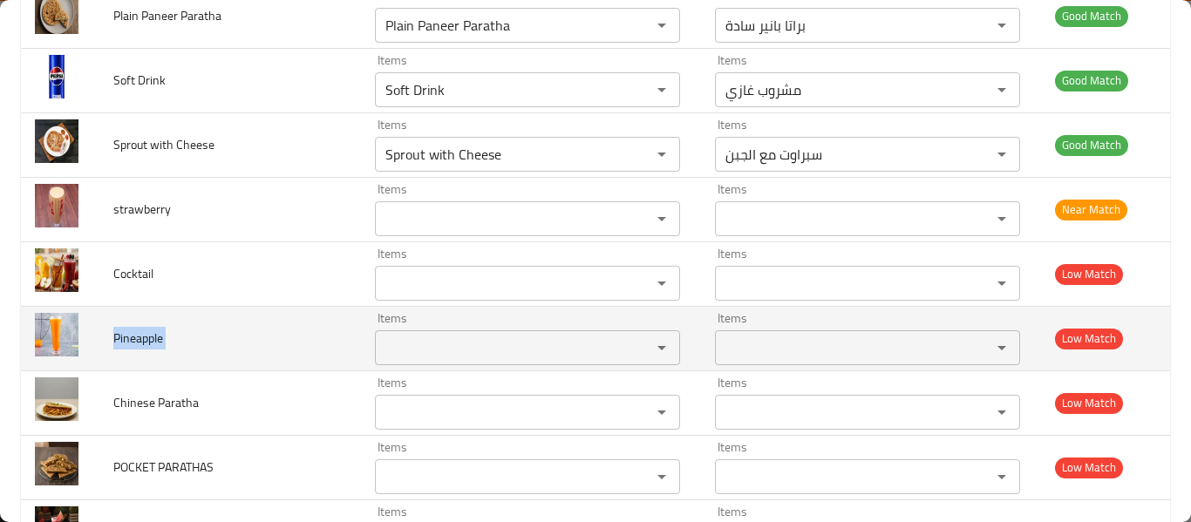
click at [135, 336] on span "Pineapple" at bounding box center [138, 338] width 50 height 23
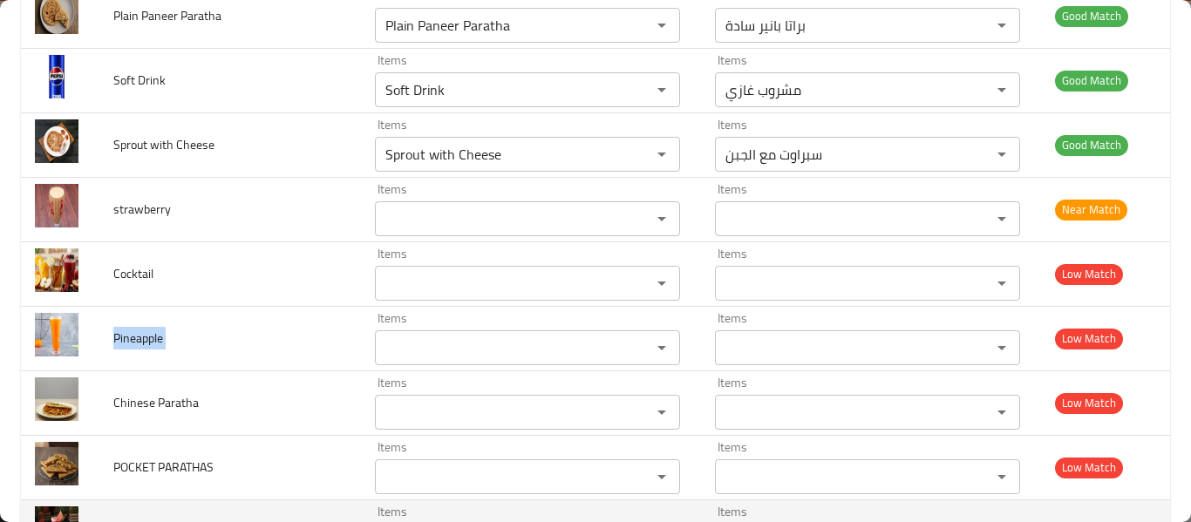
copy span "Pineapple"
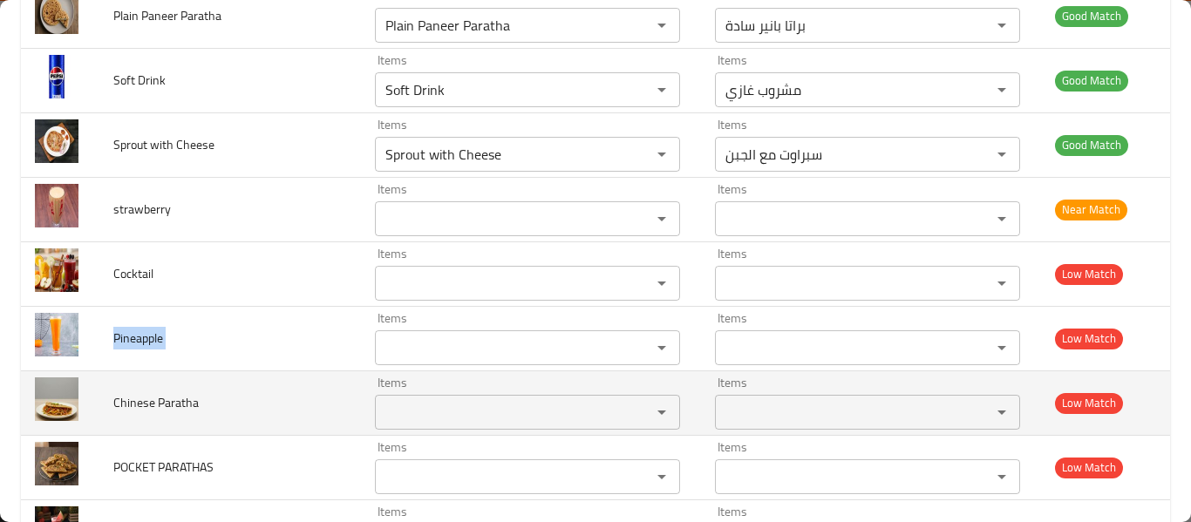
click at [151, 404] on span "Chinese Paratha" at bounding box center [155, 402] width 85 height 23
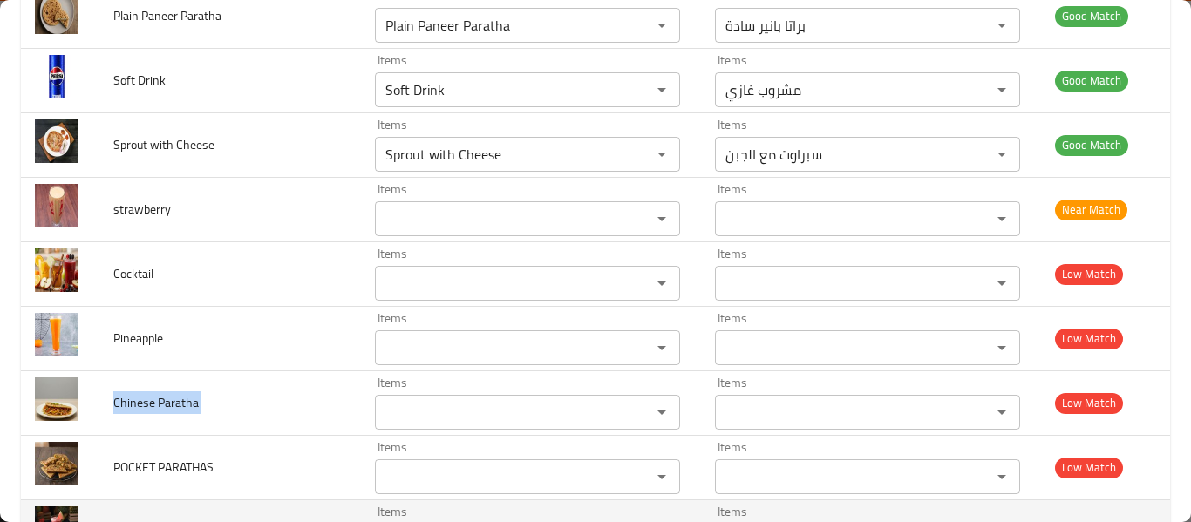
copy span "Chinese Paratha"
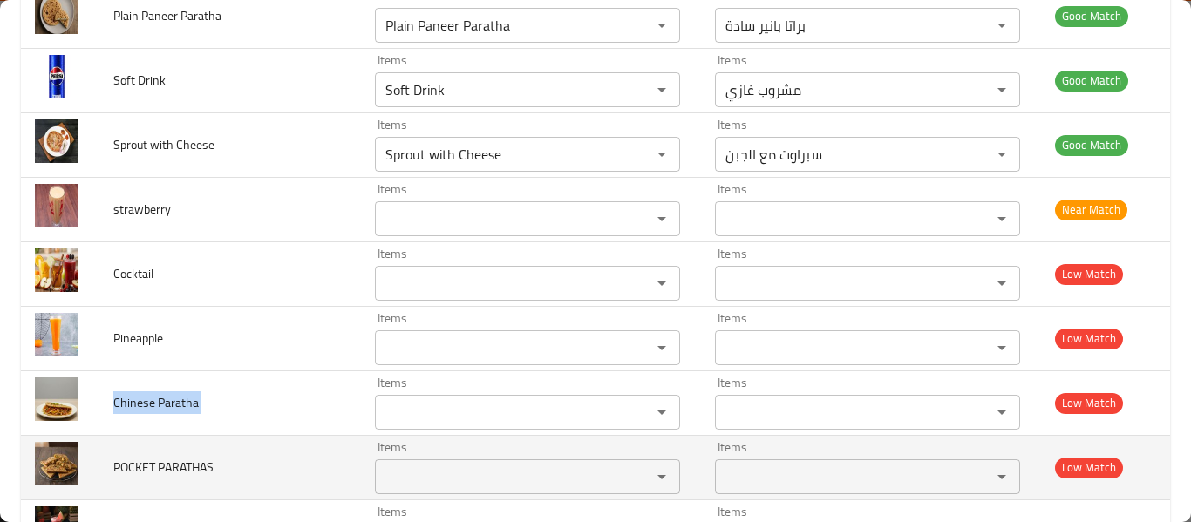
click at [774, 474] on PARATHAS-ar "Items" at bounding box center [841, 477] width 243 height 24
click at [131, 464] on span "POCKET PARATHAS" at bounding box center [163, 467] width 100 height 23
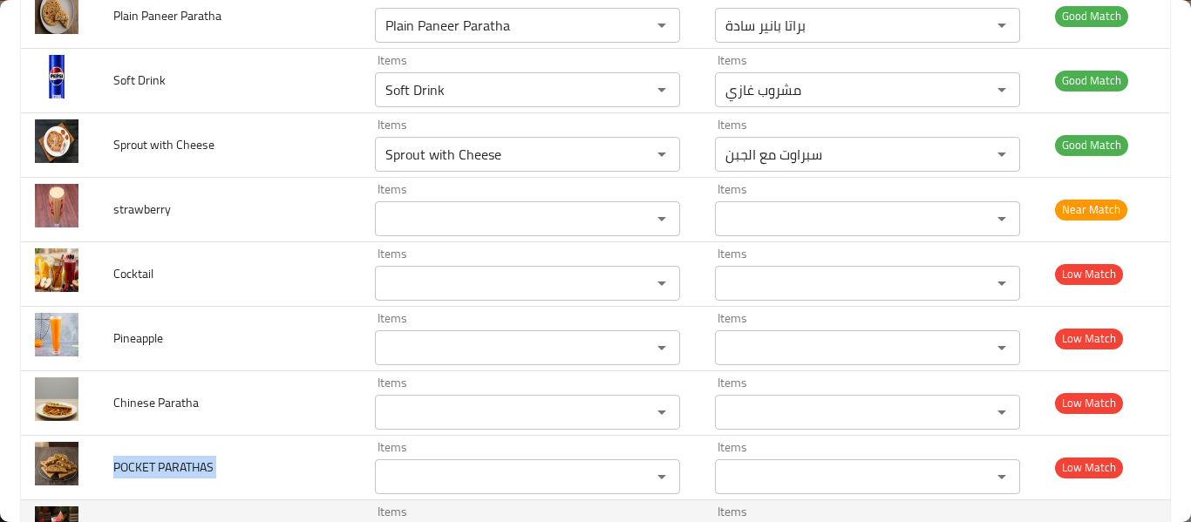
copy span "POCKET PARATHAS"
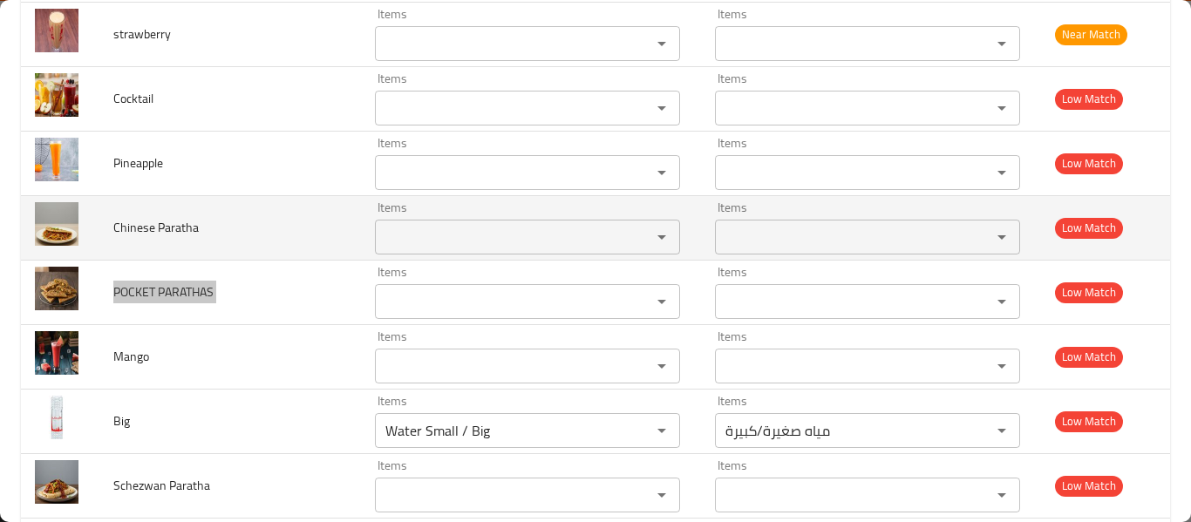
scroll to position [6145, 0]
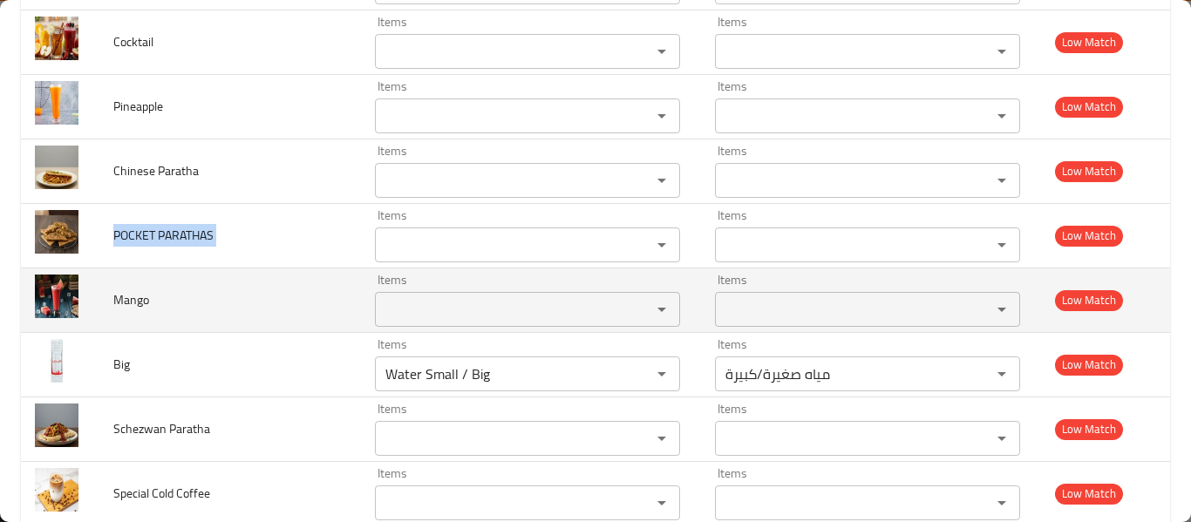
click at [127, 293] on span "Mango" at bounding box center [131, 299] width 36 height 23
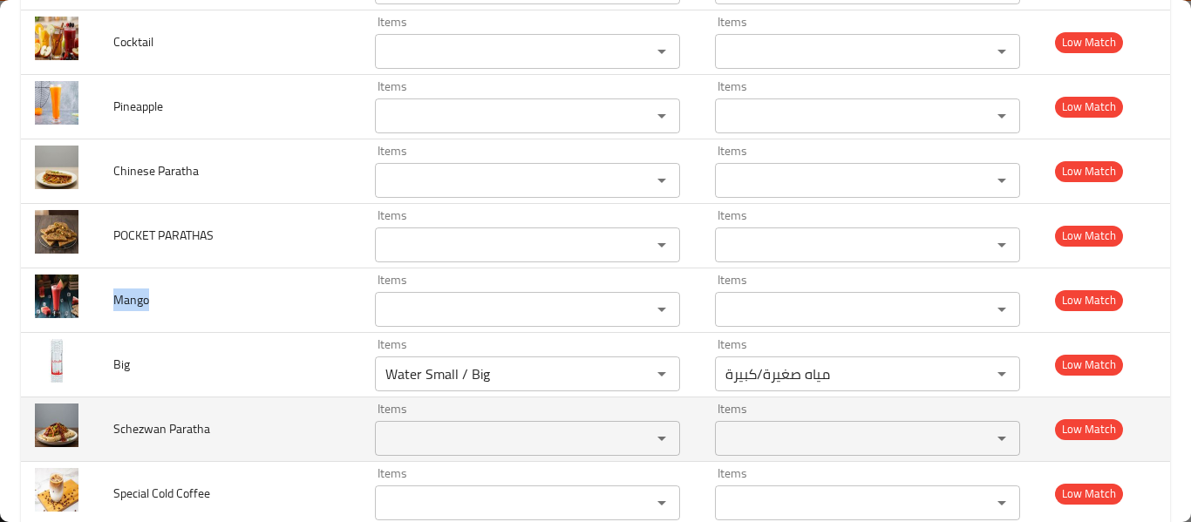
copy span "Mango"
click at [147, 430] on span "Schezwan Paratha" at bounding box center [161, 428] width 97 height 23
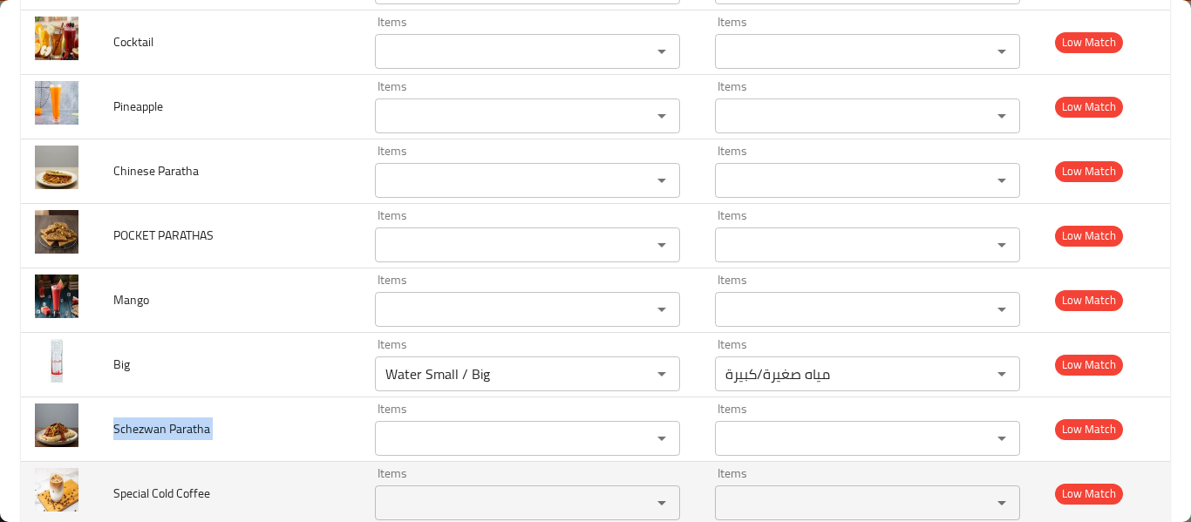
copy span "Schezwan Paratha"
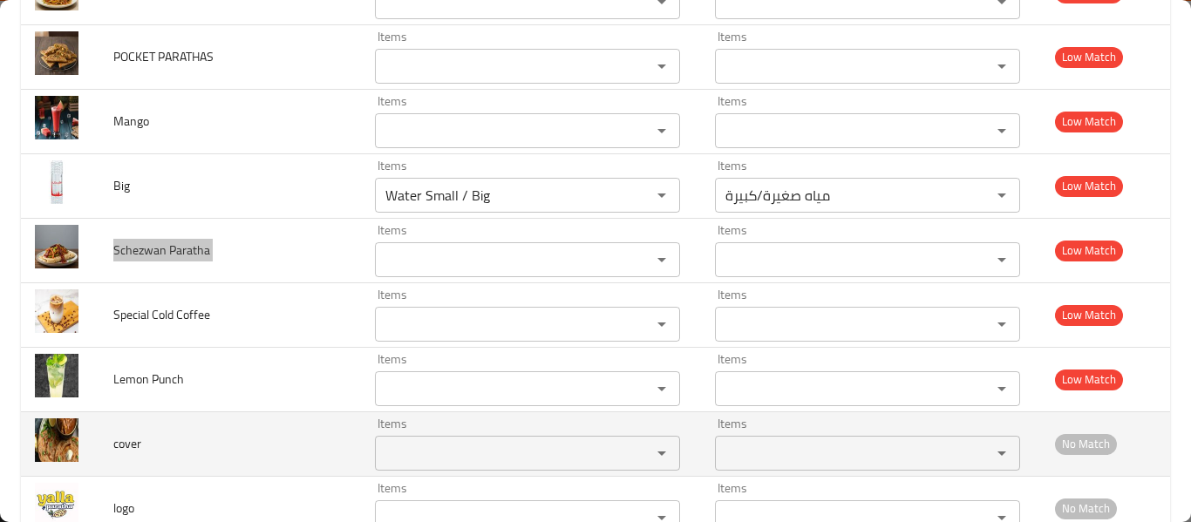
scroll to position [6378, 0]
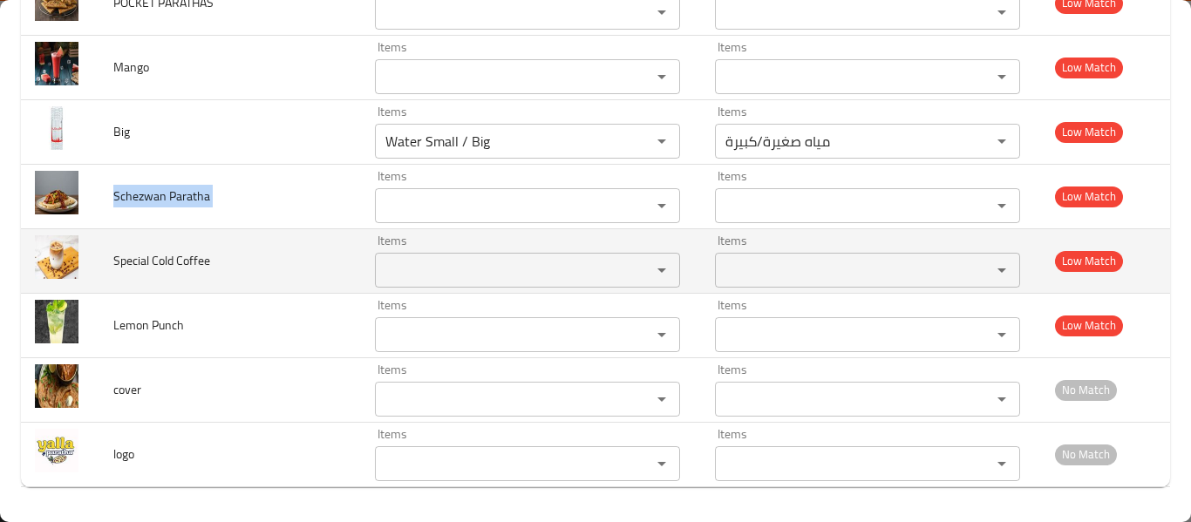
click at [147, 262] on span "Special Cold Coffee" at bounding box center [161, 260] width 97 height 23
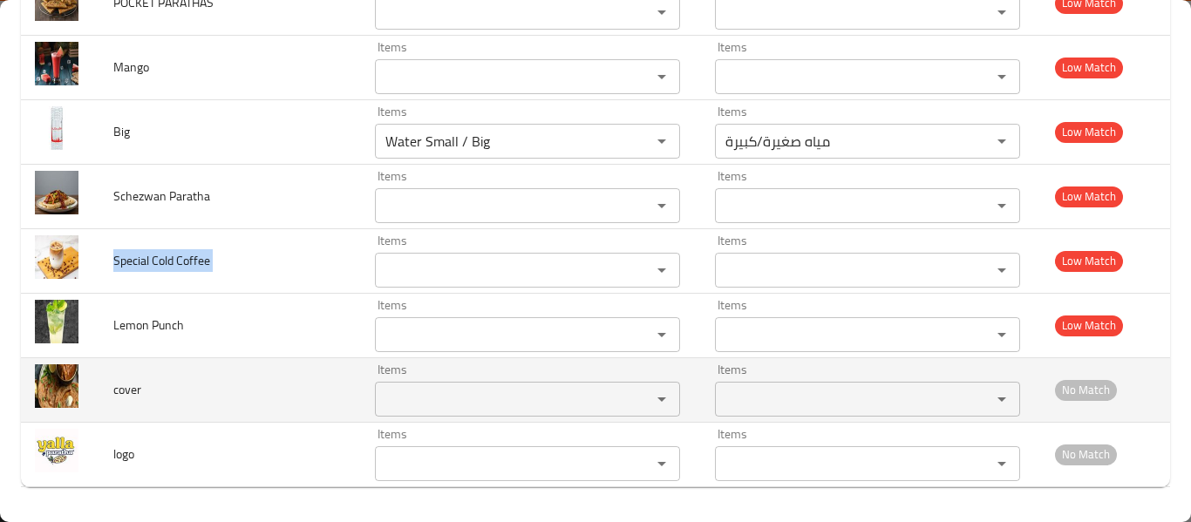
copy span "Special Cold Coffee"
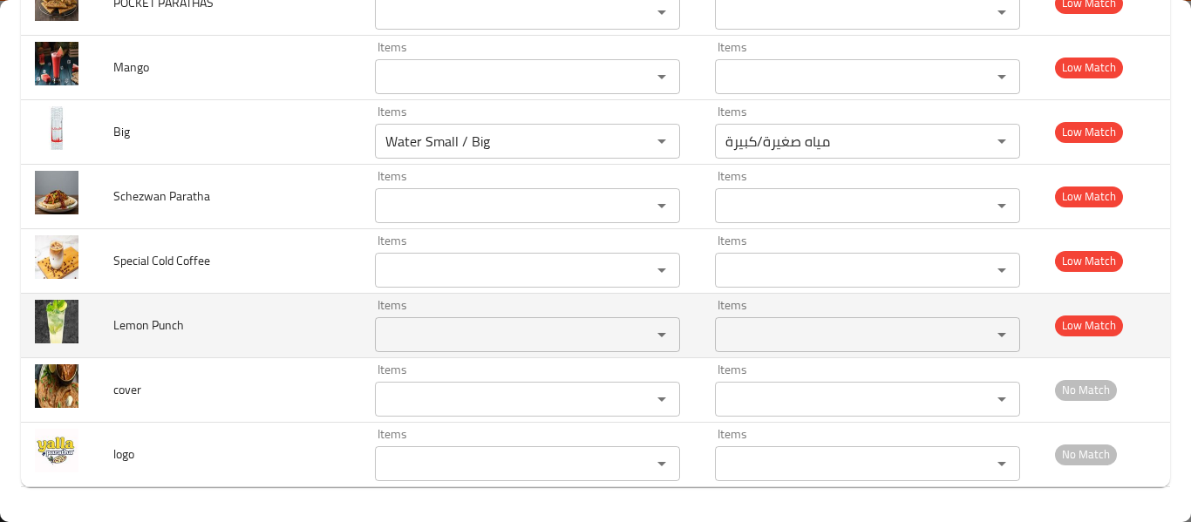
click at [132, 331] on span "Lemon Punch" at bounding box center [148, 325] width 71 height 23
copy span "Lemon Punch"
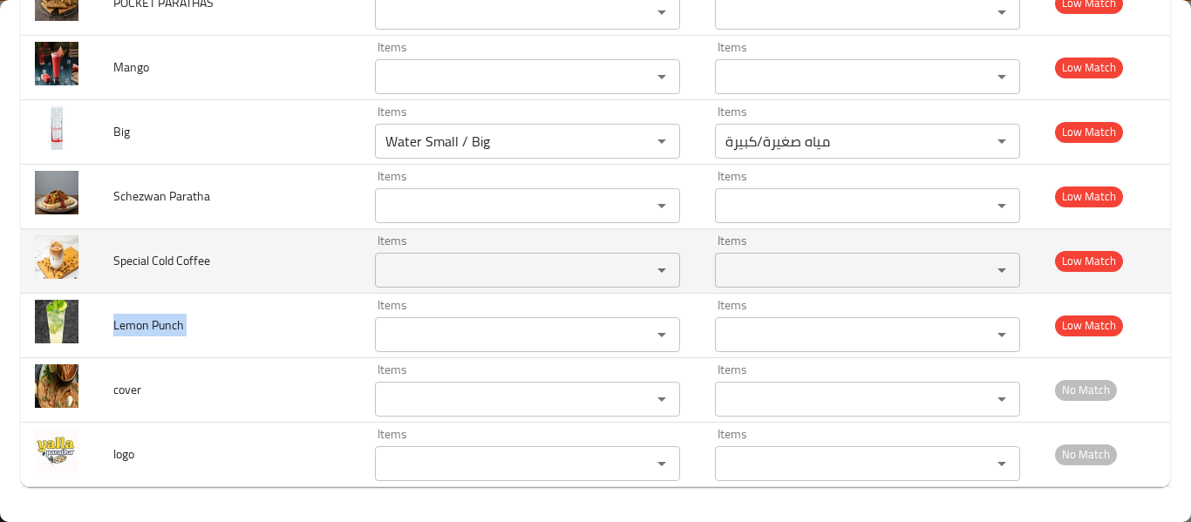
click at [135, 257] on span "Special Cold Coffee" at bounding box center [161, 260] width 97 height 23
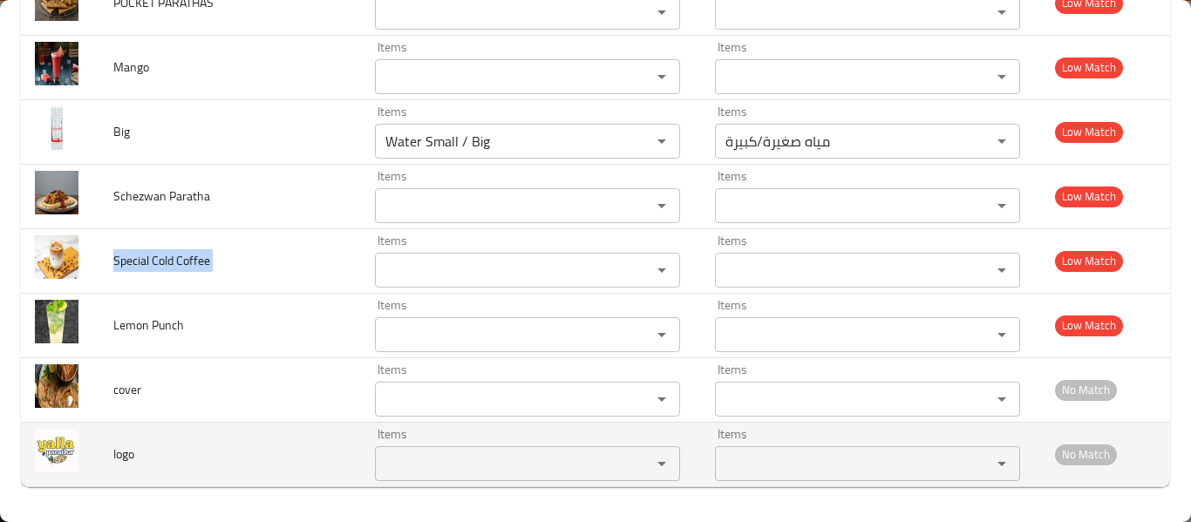
copy span "Special Cold Coffee"
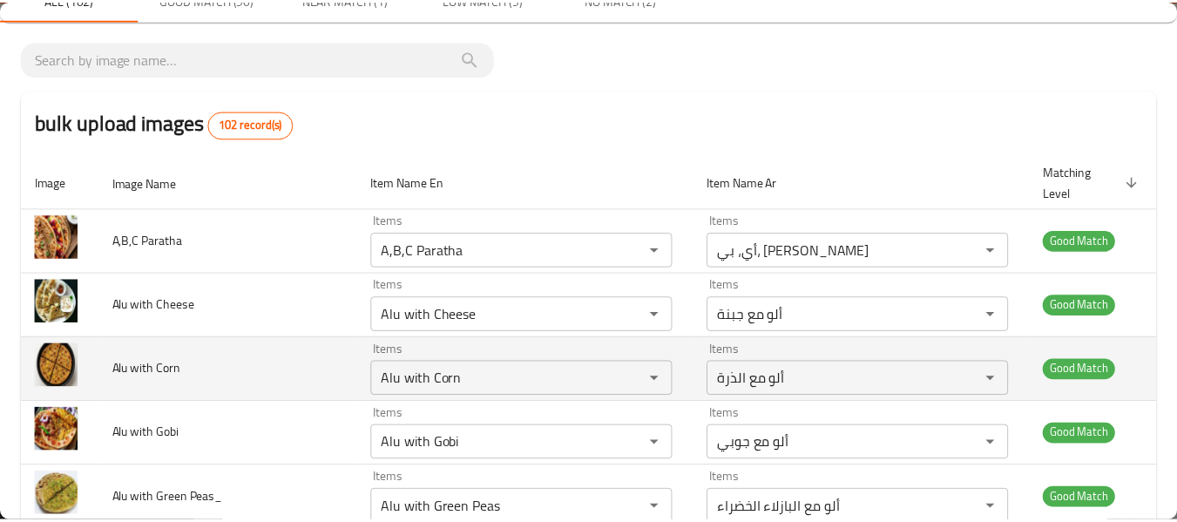
scroll to position [0, 0]
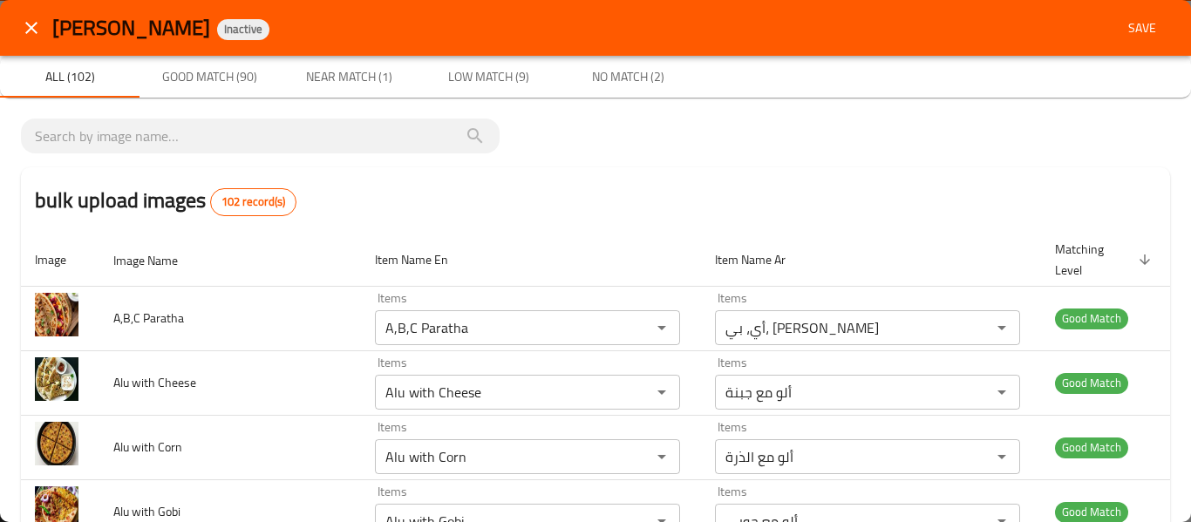
click at [1127, 27] on span "Save" at bounding box center [1142, 28] width 42 height 22
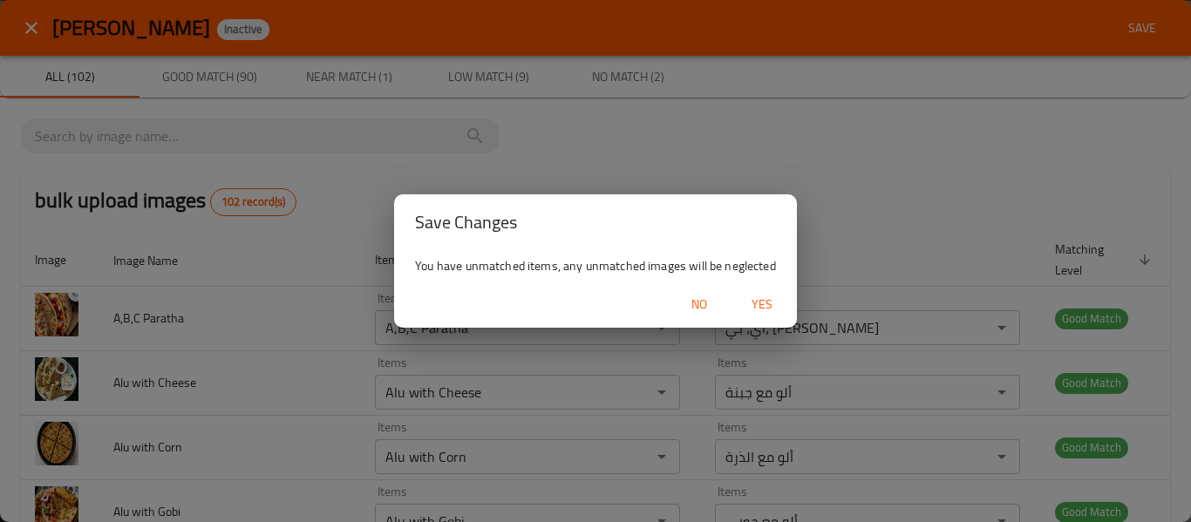
click at [760, 301] on span "Yes" at bounding box center [762, 305] width 42 height 22
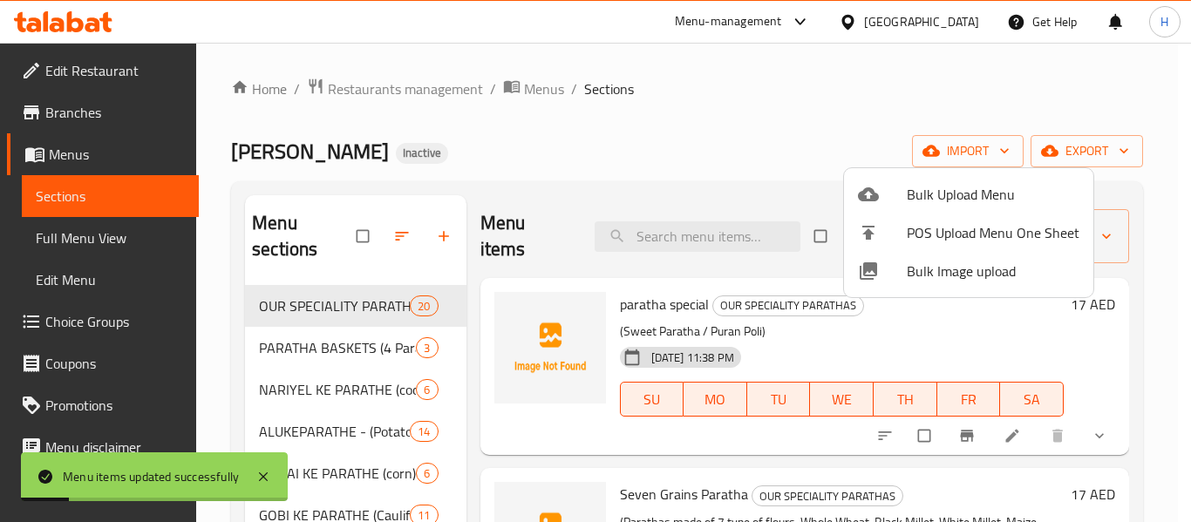
click at [130, 239] on div at bounding box center [595, 261] width 1191 height 522
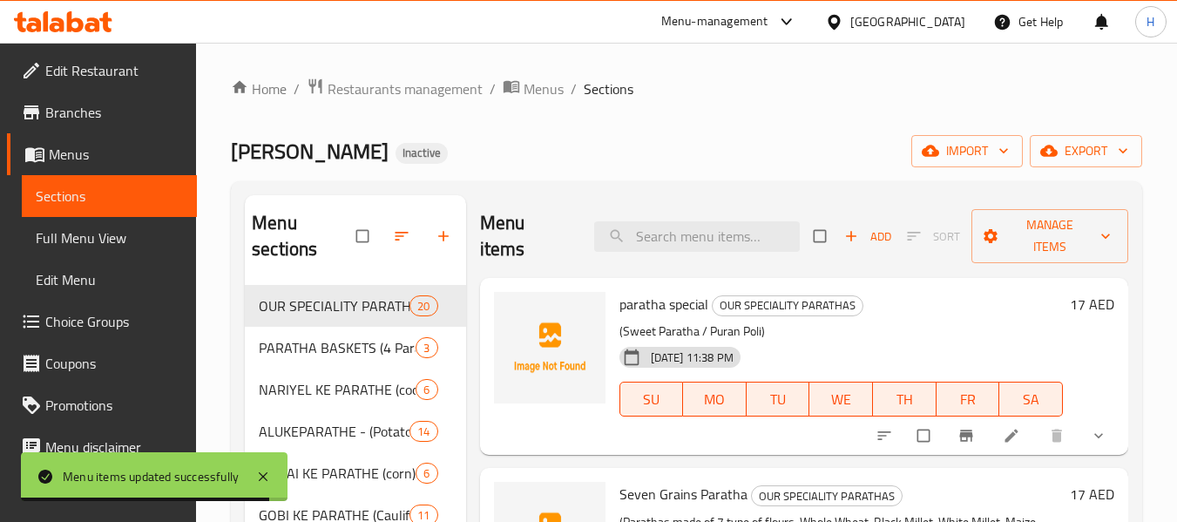
click at [68, 234] on span "Full Menu View" at bounding box center [109, 237] width 147 height 21
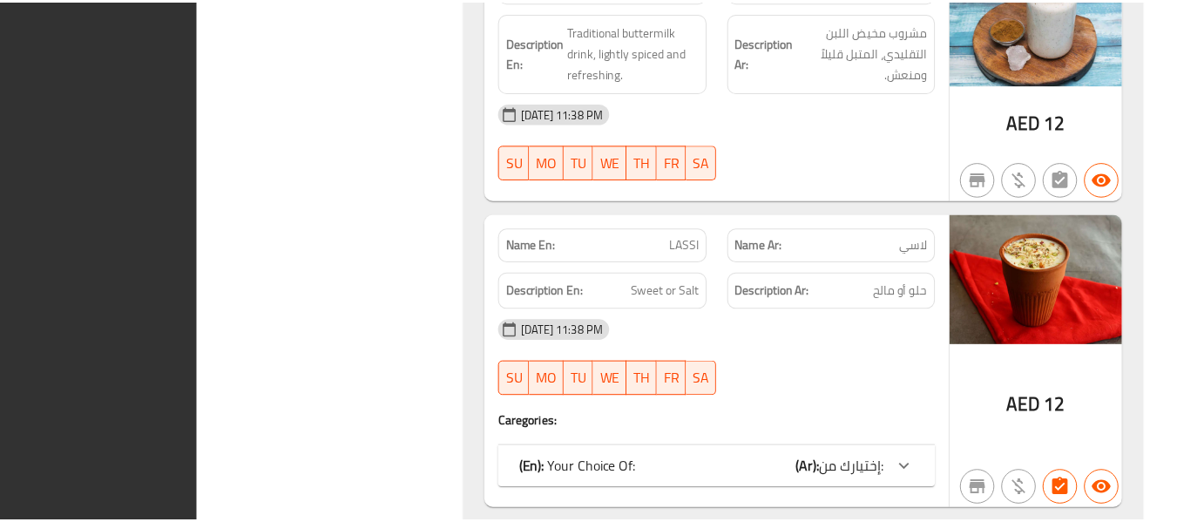
scroll to position [32824, 0]
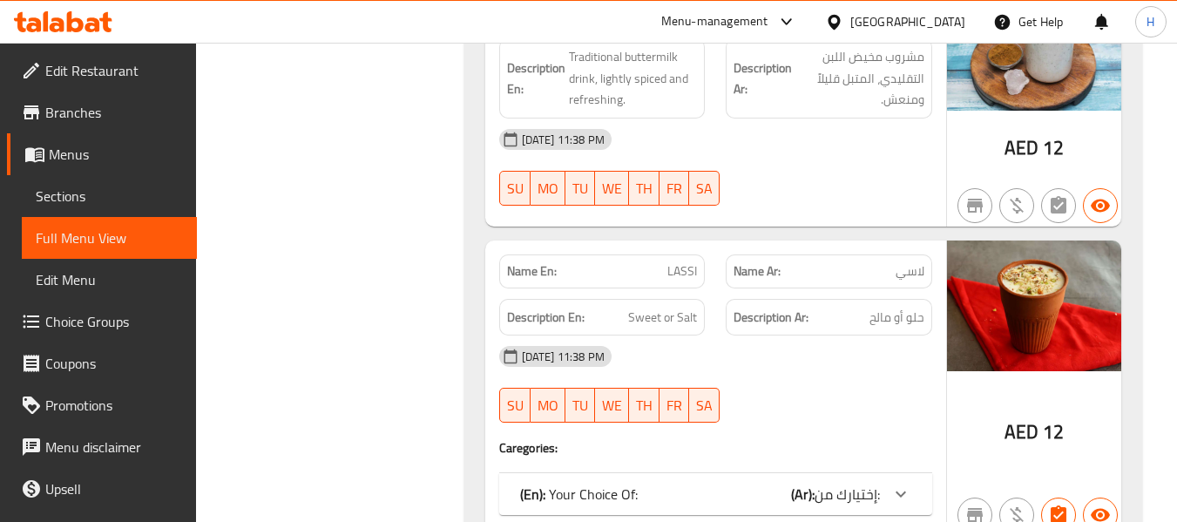
click at [71, 81] on span "Edit Restaurant" at bounding box center [114, 70] width 138 height 21
